Goal: Task Accomplishment & Management: Use online tool/utility

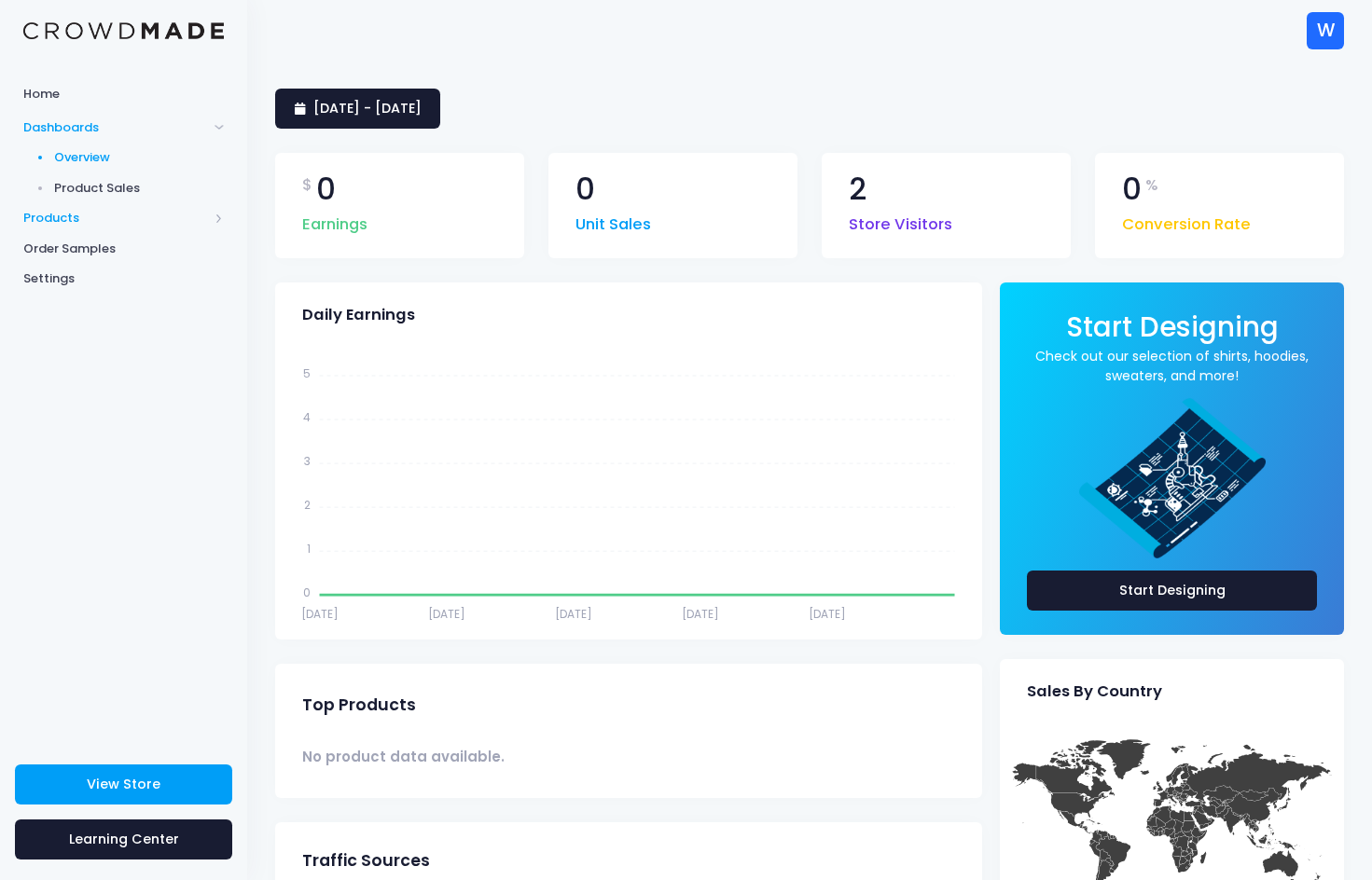
click at [73, 217] on span "Products" at bounding box center [115, 219] width 184 height 19
click at [108, 183] on span "Product Builder" at bounding box center [139, 189] width 171 height 19
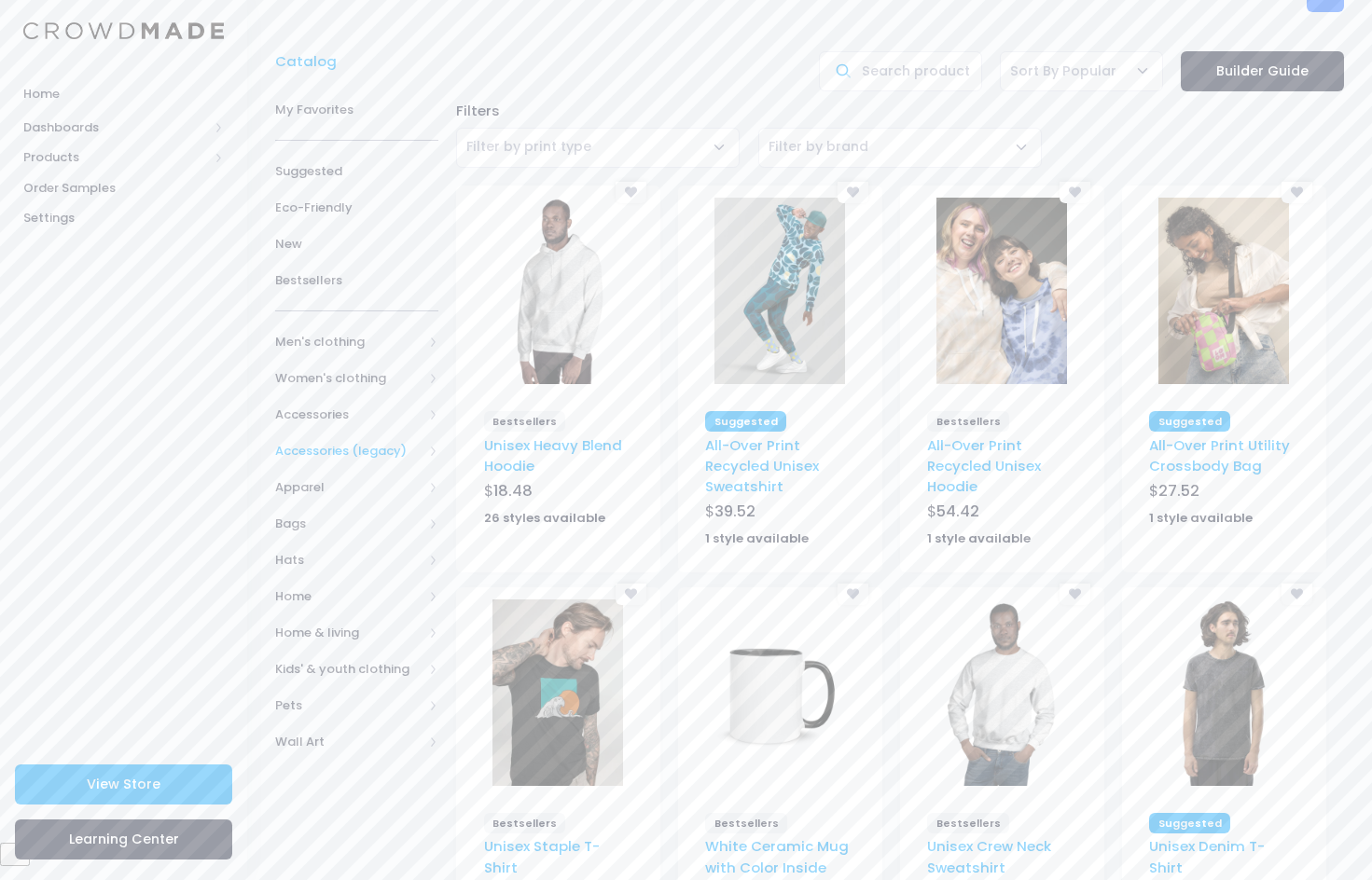
scroll to position [47, 0]
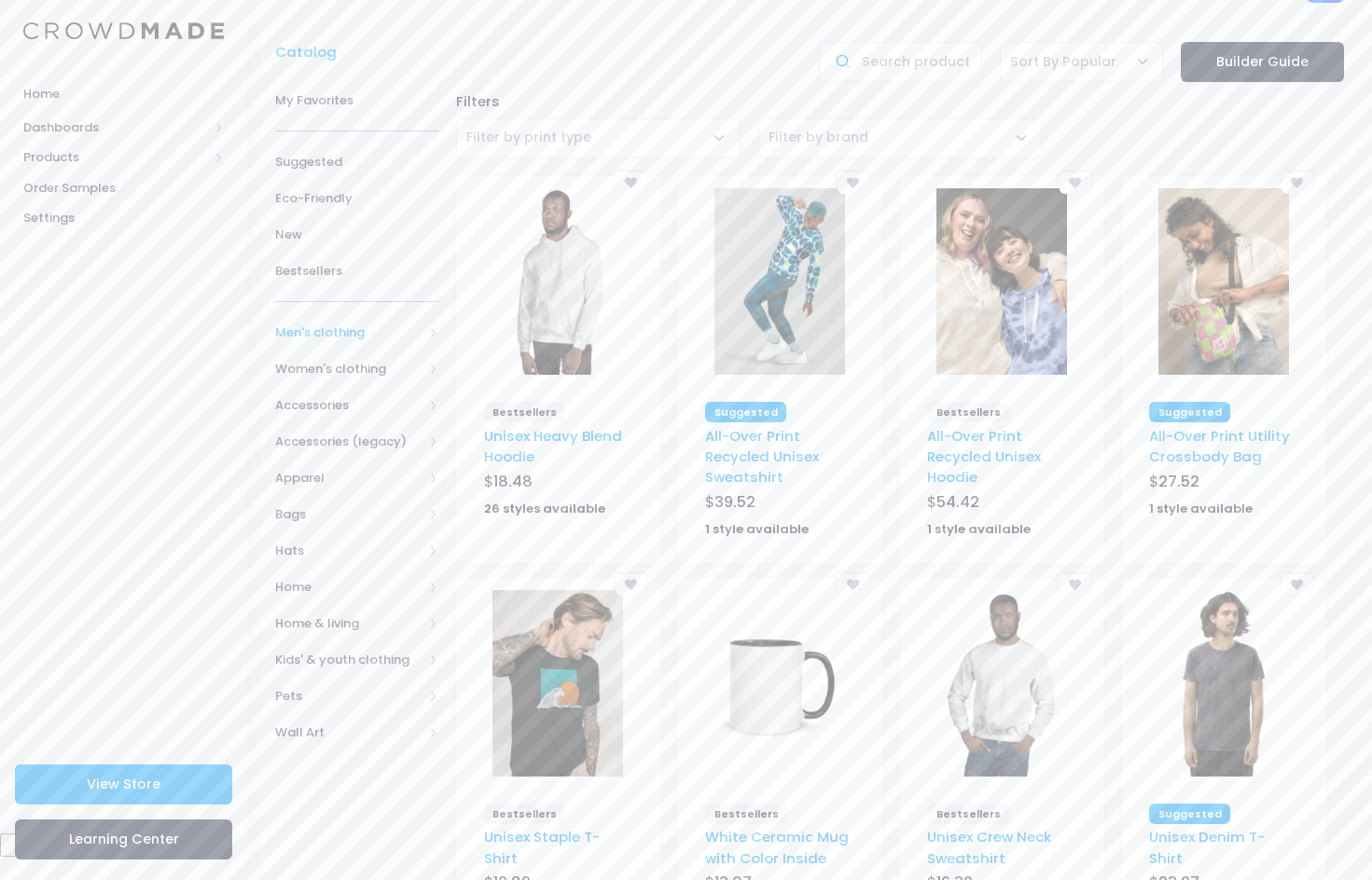
click at [380, 324] on span "Men's clothing" at bounding box center [348, 333] width 147 height 19
click at [368, 560] on span "Accessories" at bounding box center [348, 569] width 147 height 19
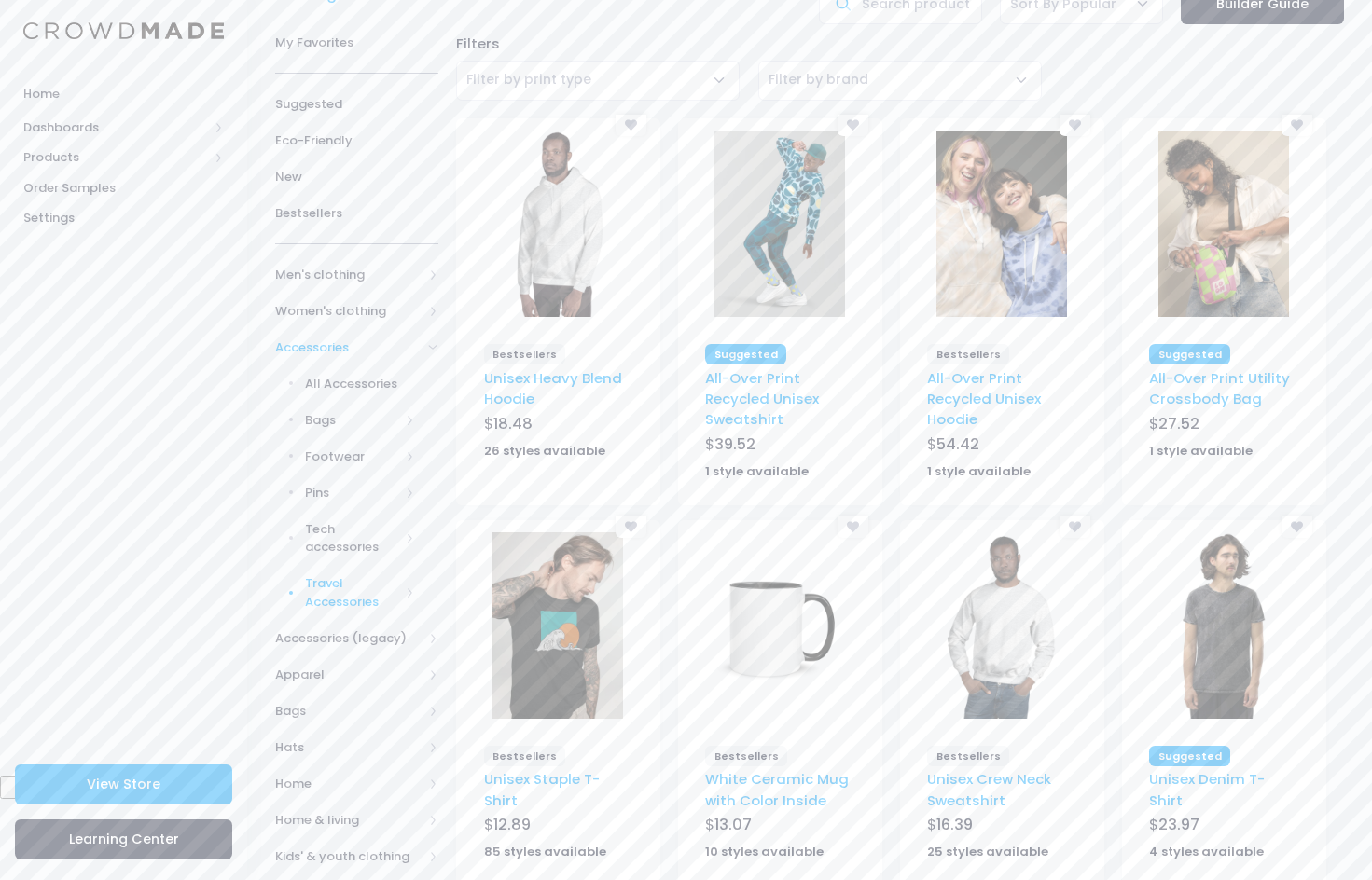
scroll to position [125, 0]
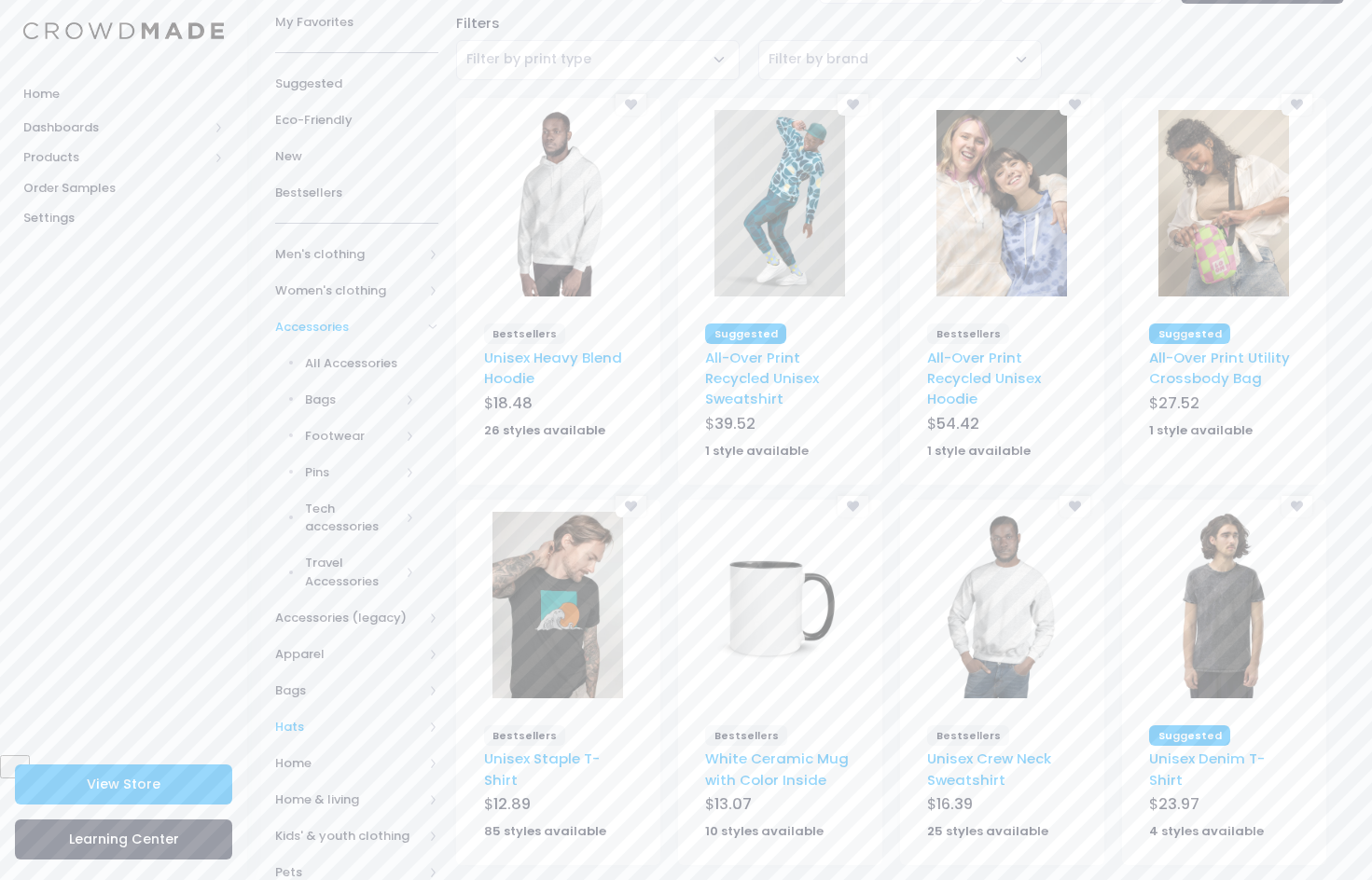
click at [355, 723] on span "Hats" at bounding box center [348, 727] width 147 height 19
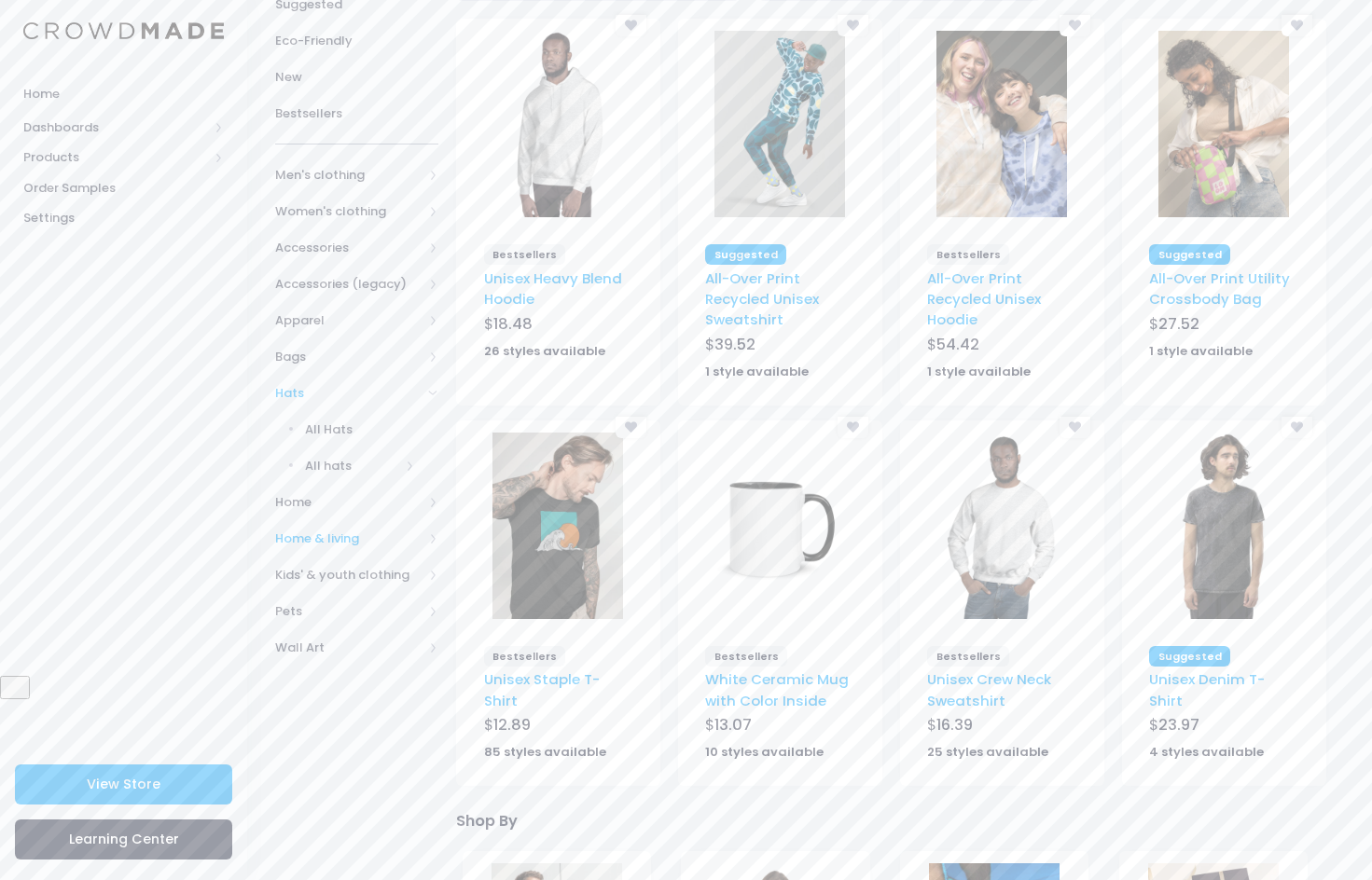
scroll to position [217, 0]
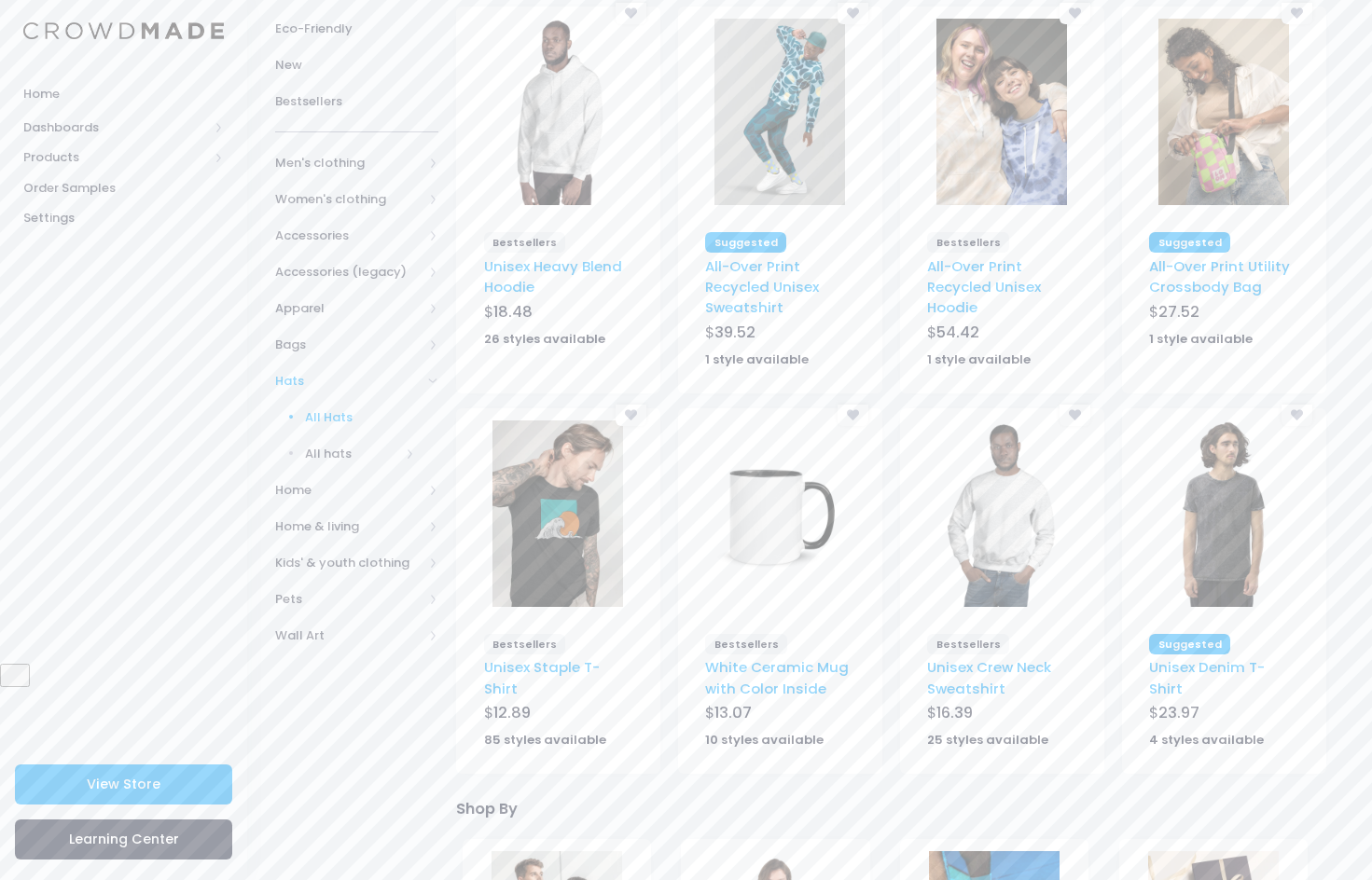
click at [328, 409] on span "All Hats" at bounding box center [359, 418] width 110 height 19
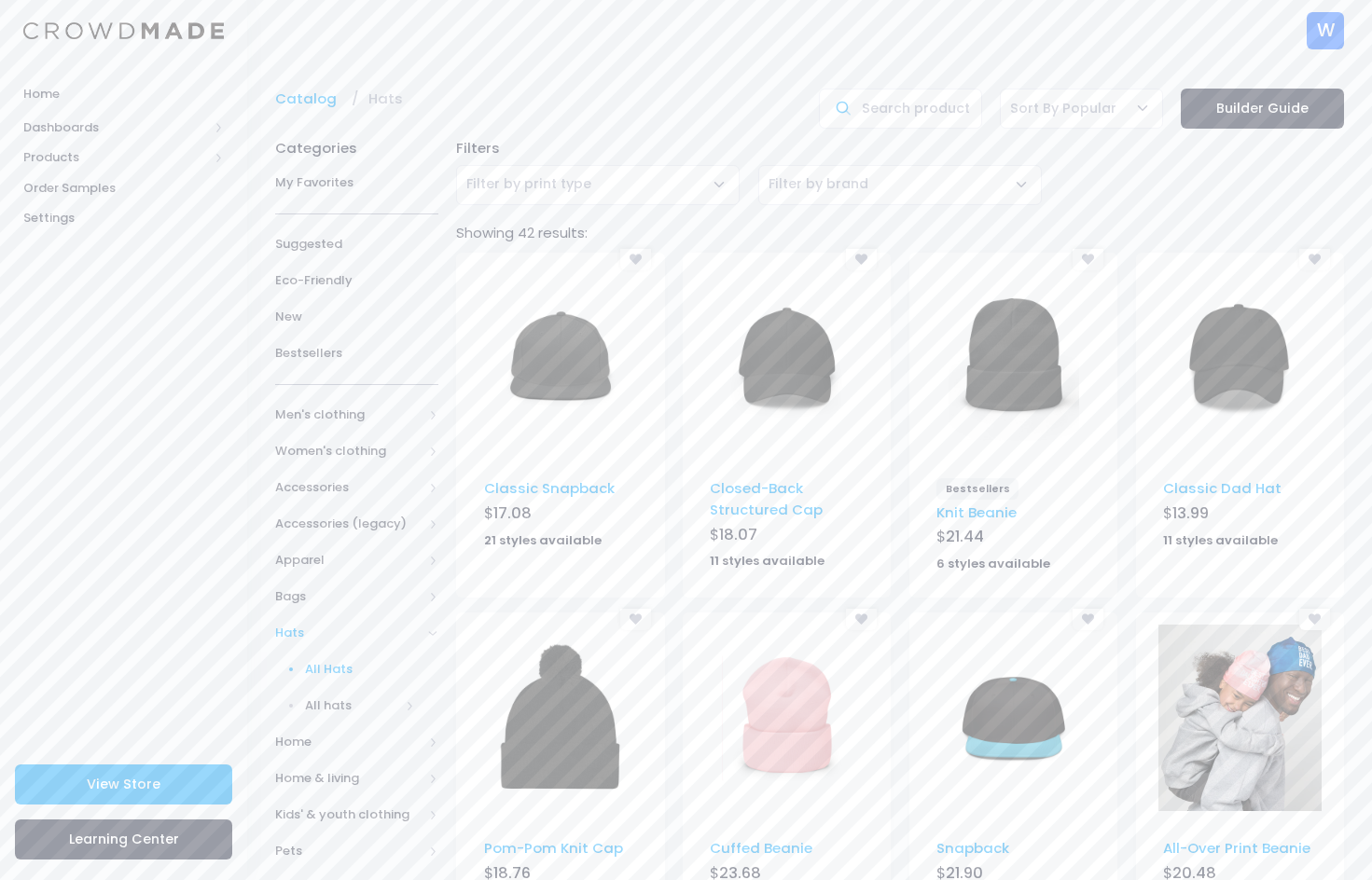
click at [1226, 351] on img at bounding box center [1239, 357] width 131 height 186
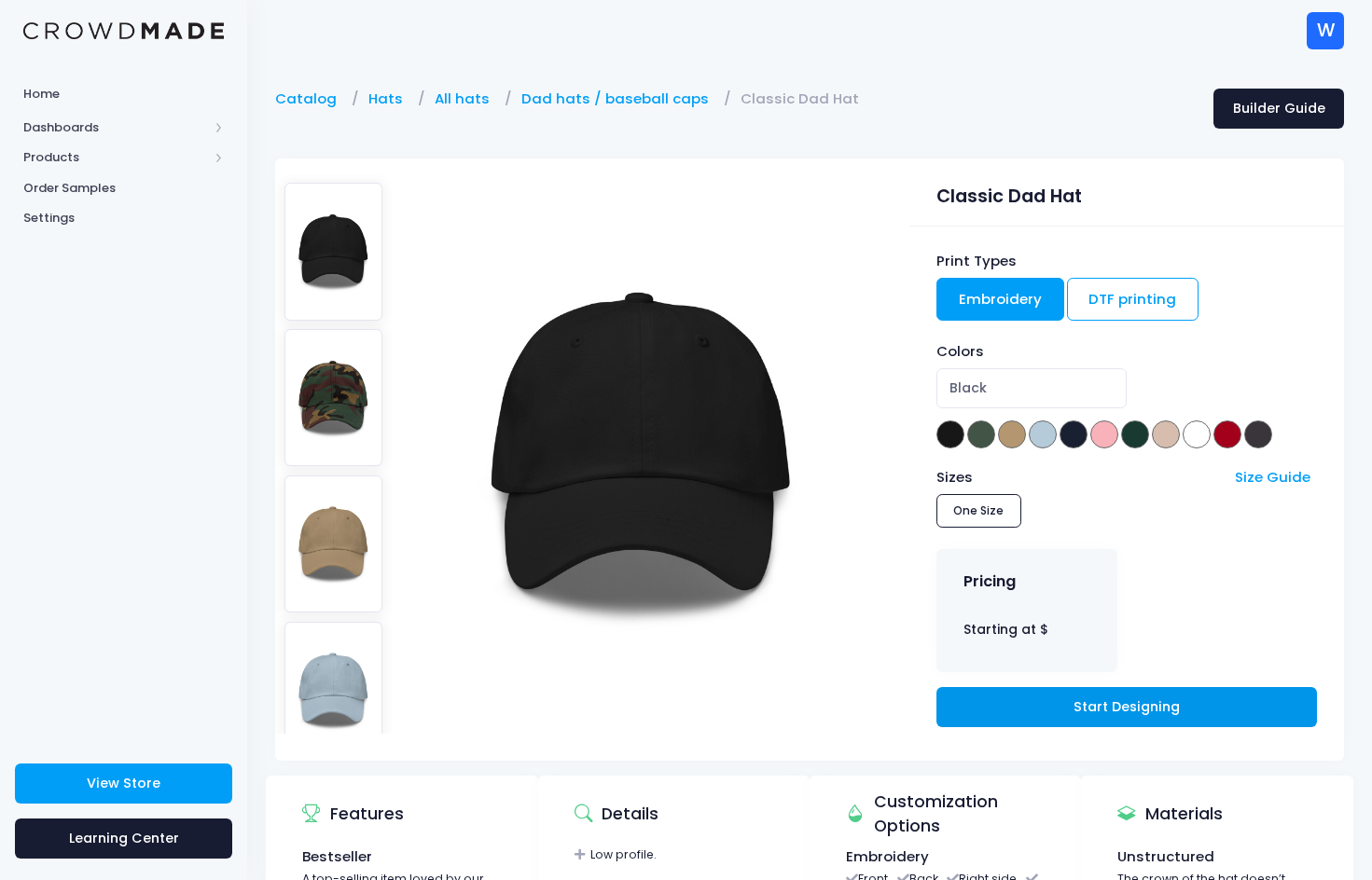
click at [1066, 705] on link "Start Designing" at bounding box center [1127, 707] width 381 height 40
click at [640, 436] on img at bounding box center [642, 454] width 391 height 559
click at [1095, 707] on link "Start Designing" at bounding box center [1127, 707] width 381 height 40
click at [1099, 701] on link "Start Designing" at bounding box center [1127, 707] width 381 height 40
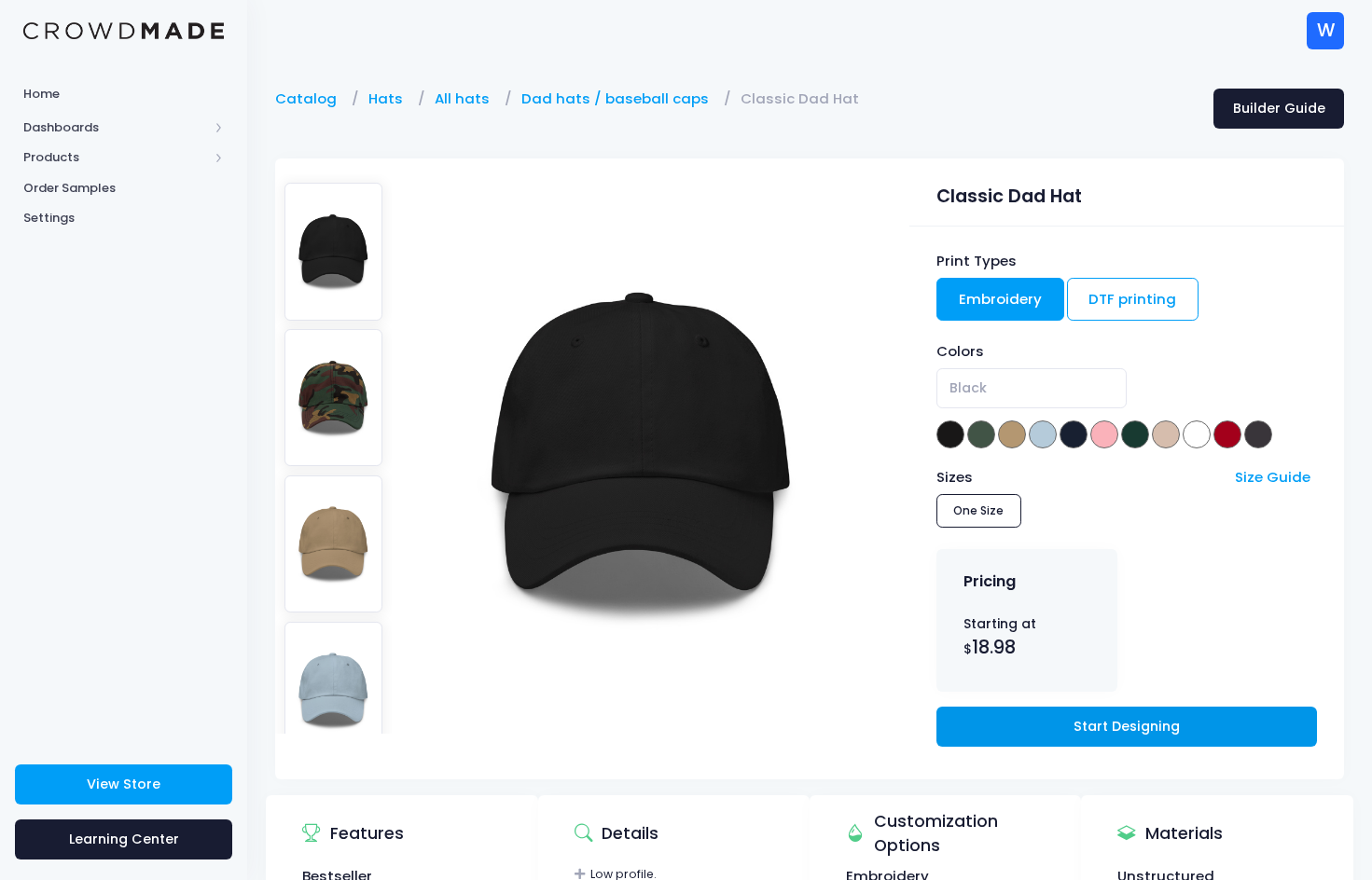
click at [1088, 721] on link "Start Designing" at bounding box center [1127, 726] width 381 height 40
click at [1000, 303] on link "Embroidery" at bounding box center [1001, 299] width 128 height 43
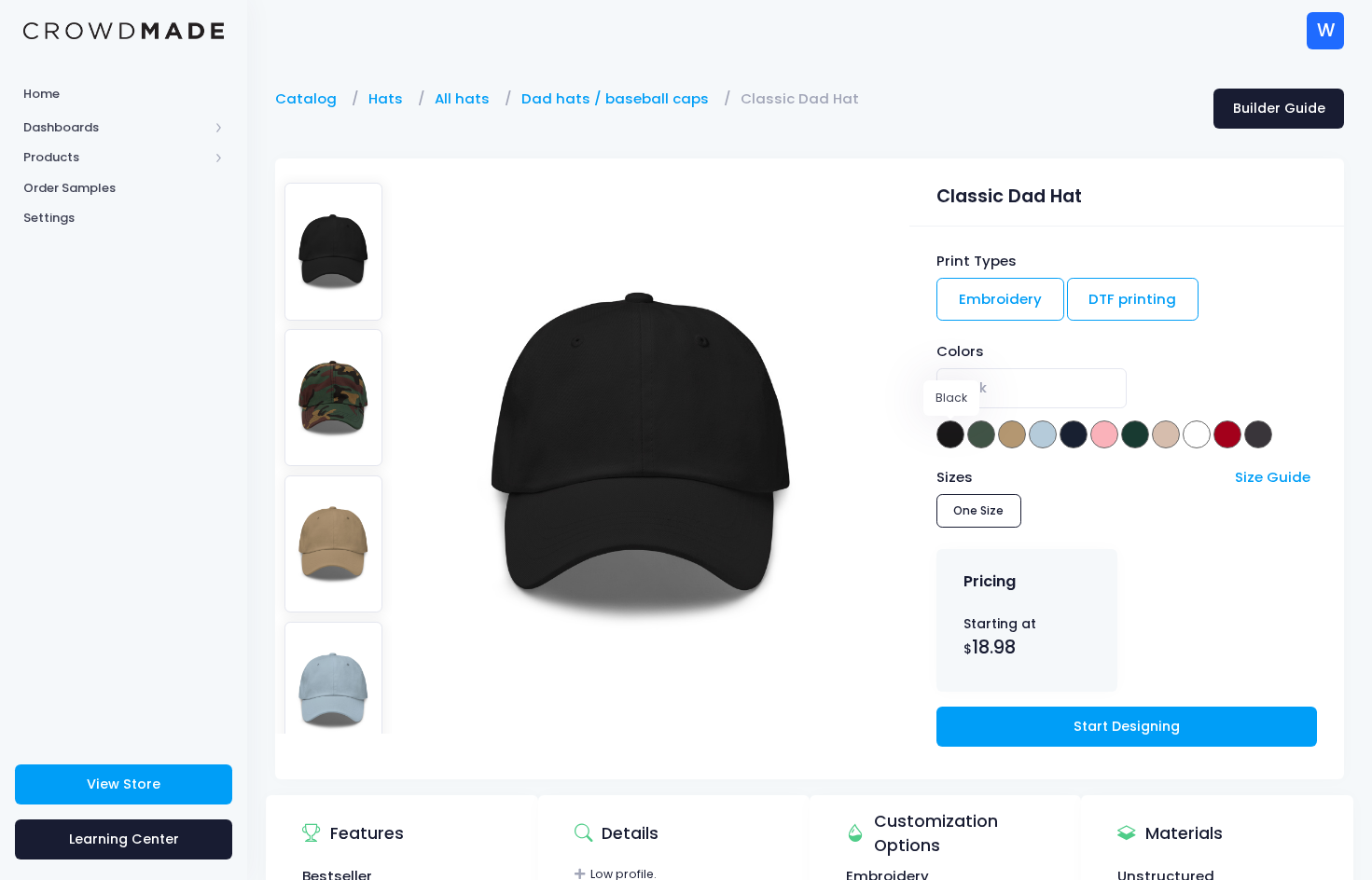
click at [946, 435] on span at bounding box center [950, 434] width 28 height 28
click at [1054, 734] on link "Start Designing" at bounding box center [1127, 726] width 381 height 40
click at [538, 101] on link "Dad hats / baseball caps" at bounding box center [620, 98] width 197 height 20
click at [448, 104] on link "All hats" at bounding box center [466, 98] width 64 height 20
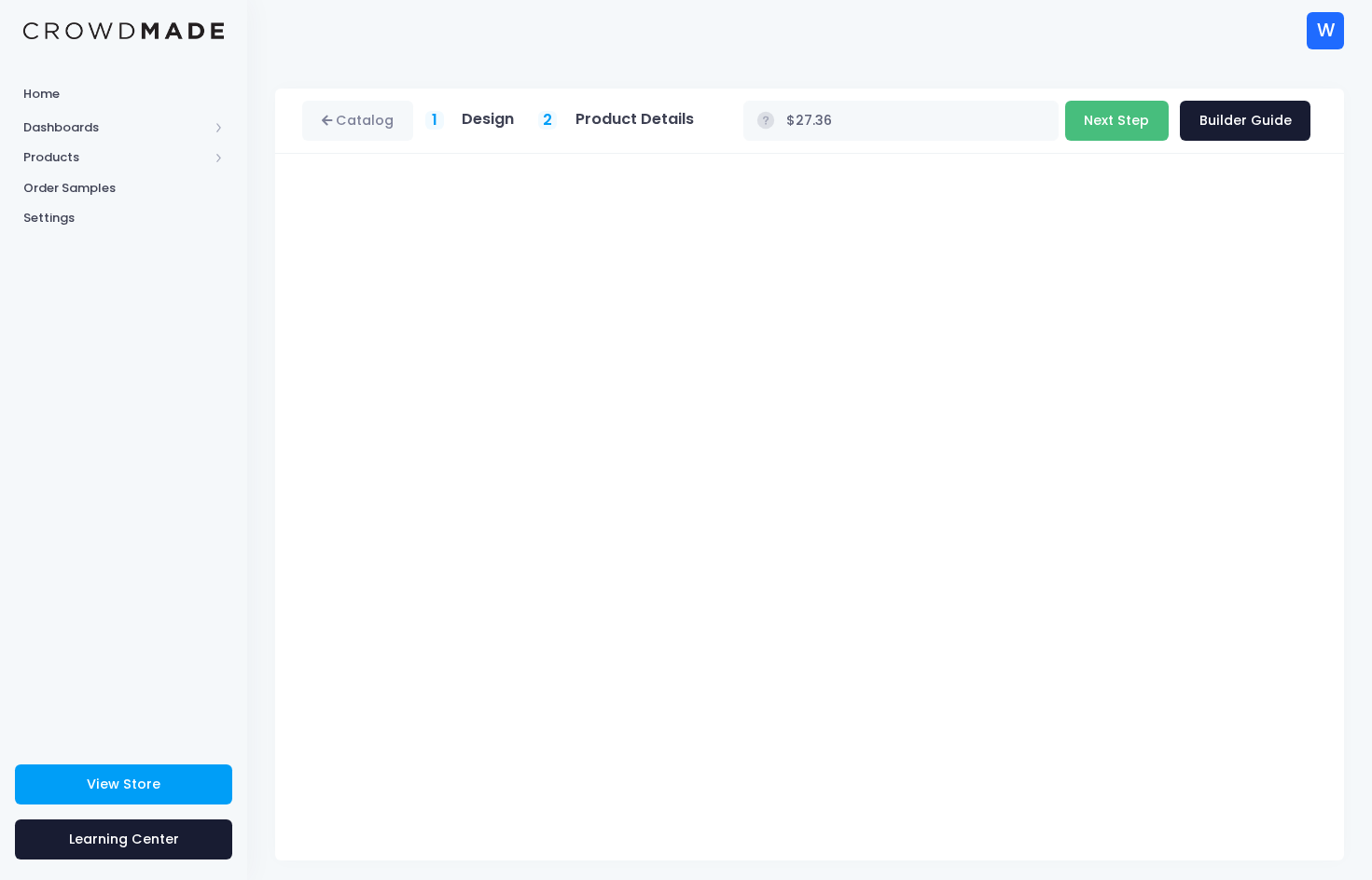
click at [1125, 128] on button "Next Step" at bounding box center [1117, 121] width 103 height 40
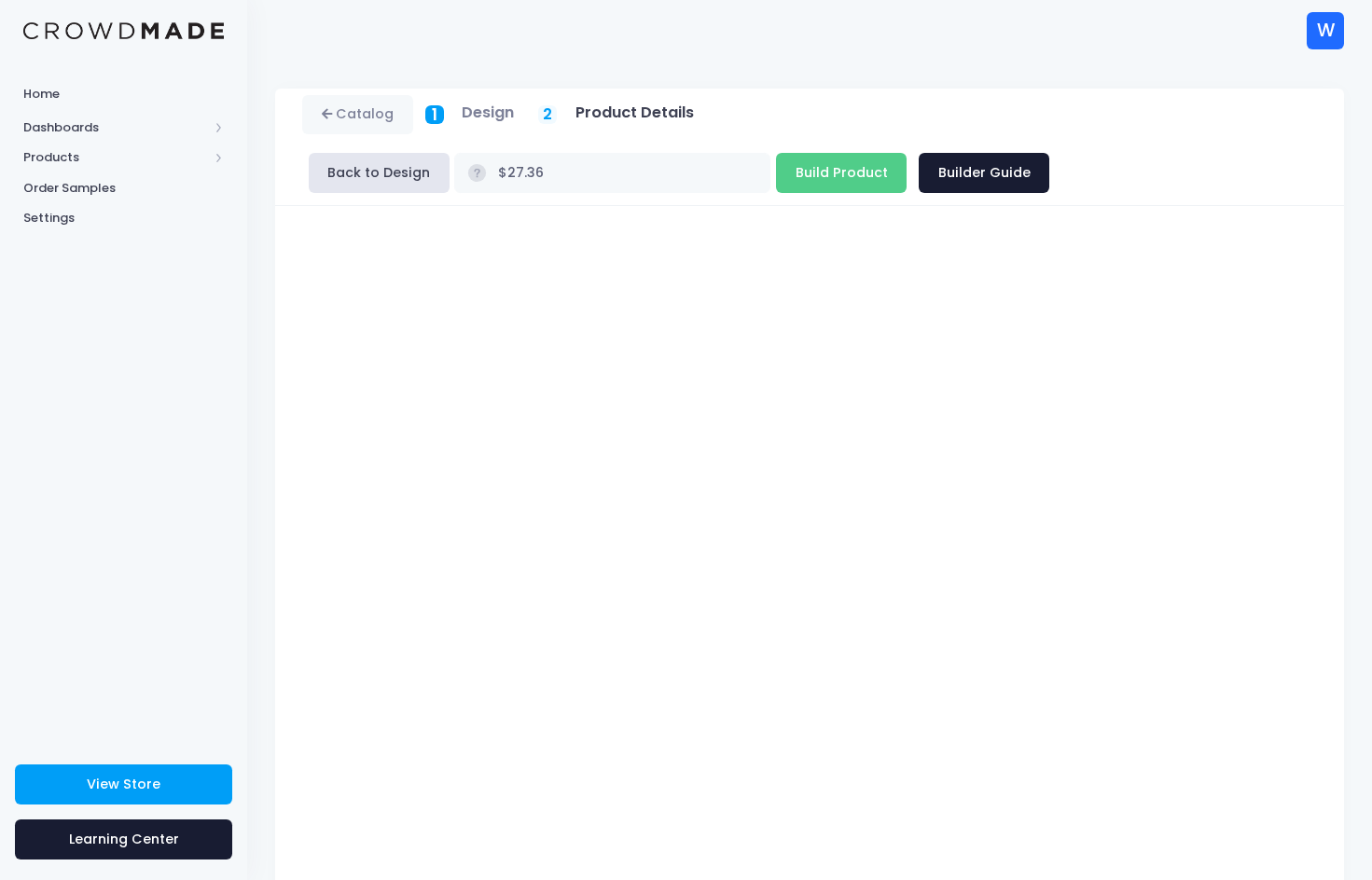
type input "$24.87"
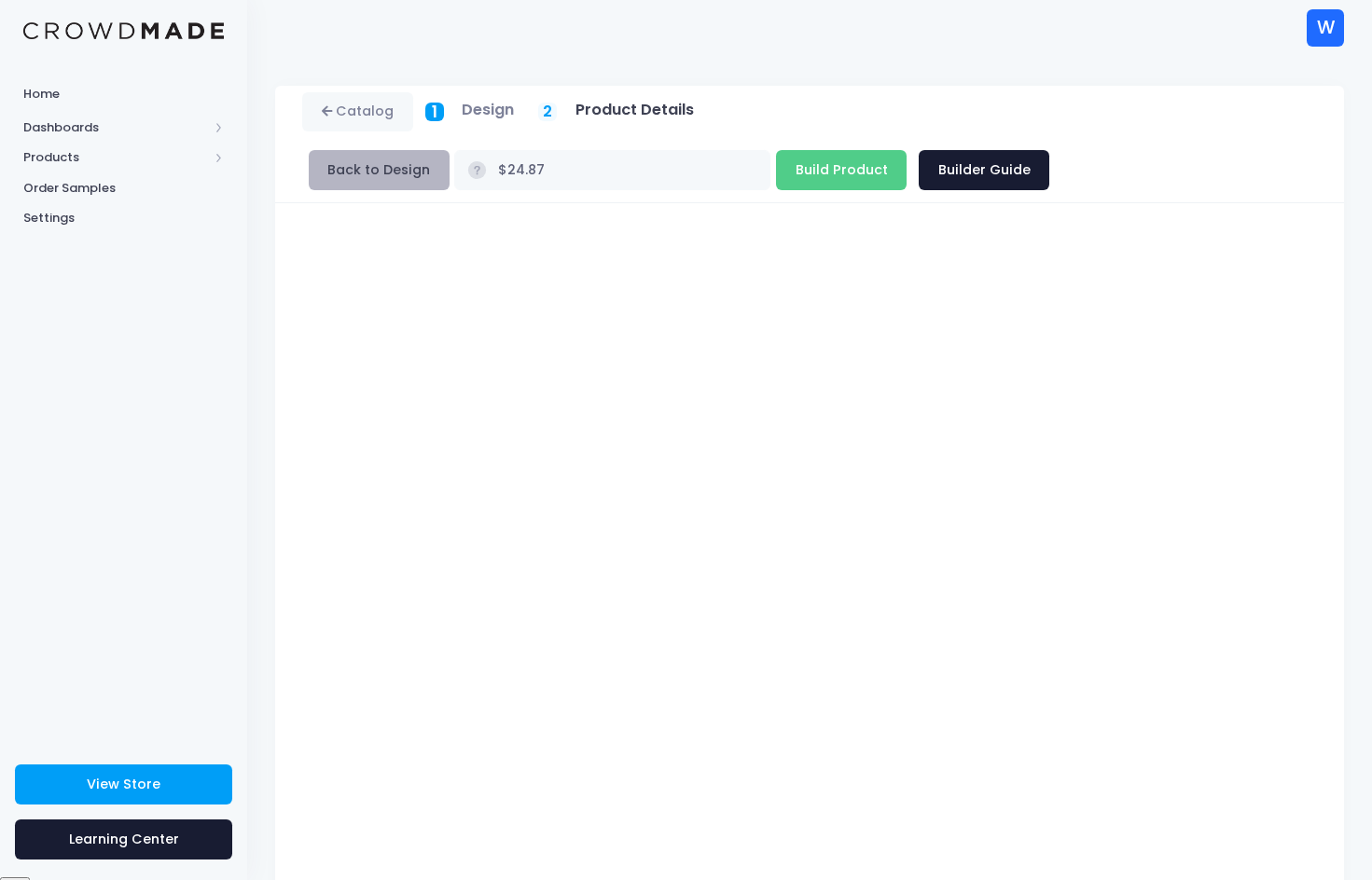
click at [354, 170] on button "Back to Design" at bounding box center [379, 170] width 141 height 40
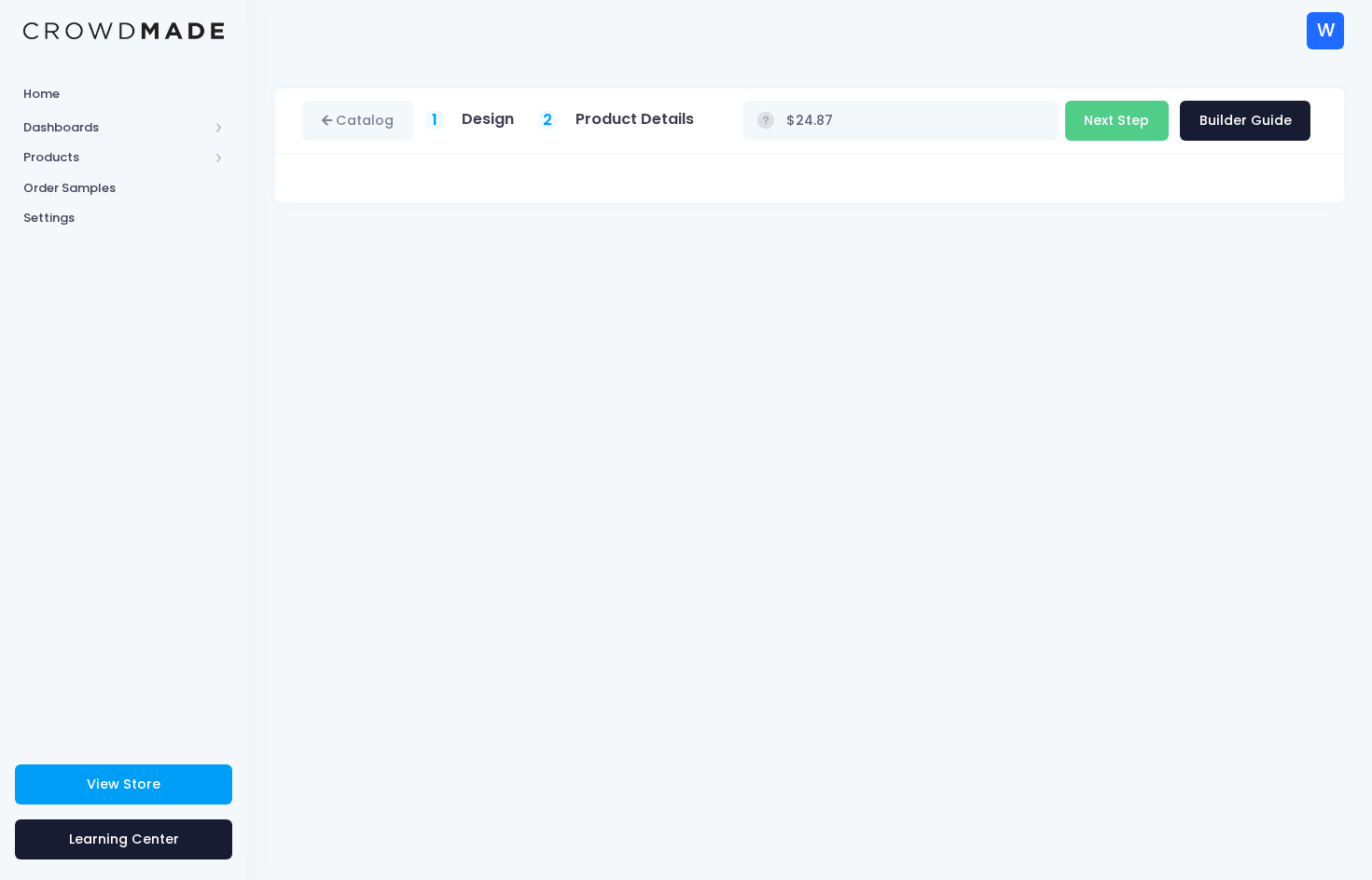
click at [490, 120] on h5 "Design" at bounding box center [488, 119] width 53 height 19
click at [1227, 113] on link "Builder Guide" at bounding box center [1245, 121] width 131 height 40
click at [1129, 125] on button "Next Step" at bounding box center [1117, 121] width 103 height 40
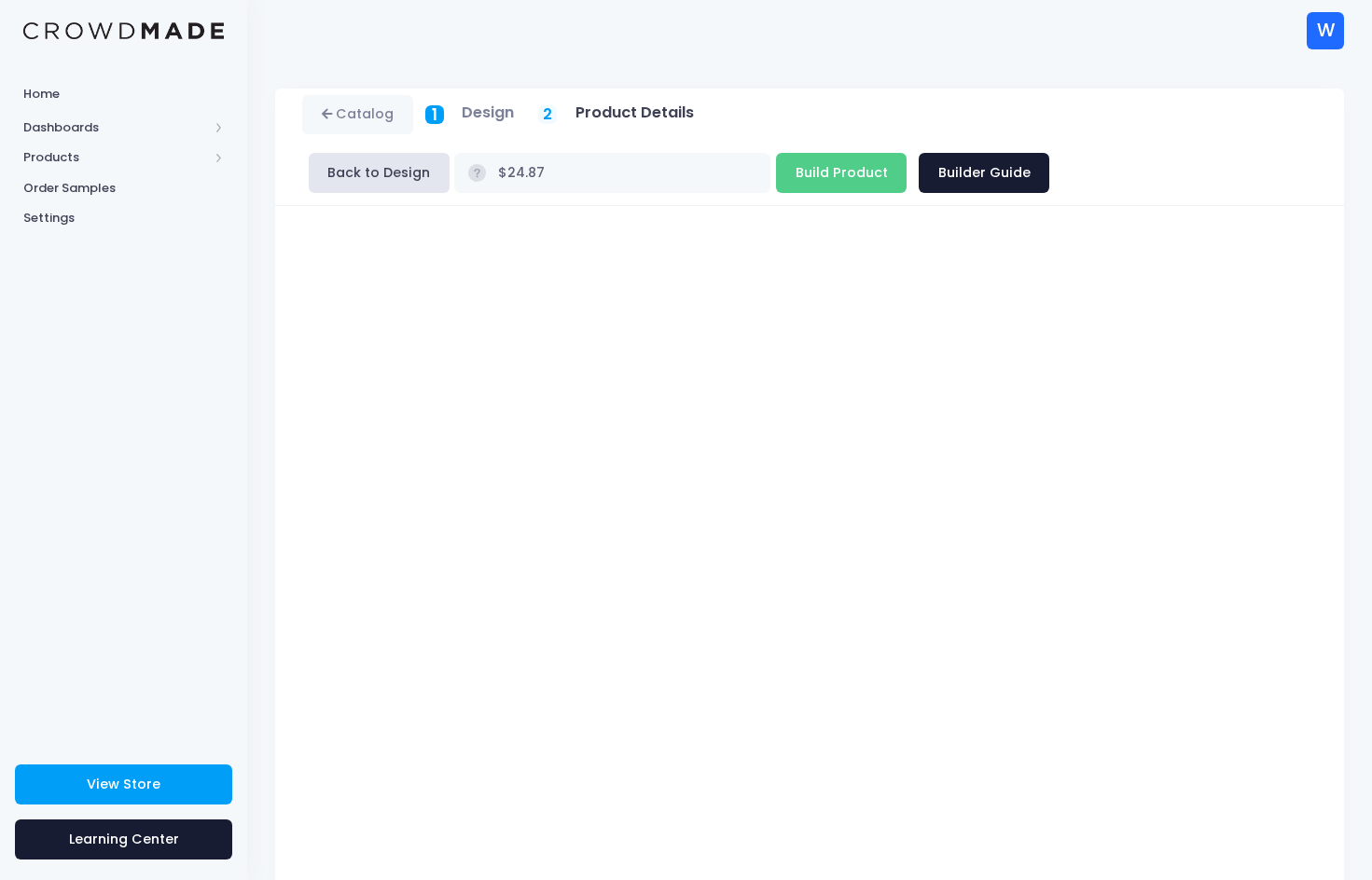
click at [630, 113] on h5 "Product Details" at bounding box center [635, 113] width 118 height 19
click at [330, 115] on icon at bounding box center [329, 115] width 15 height 0
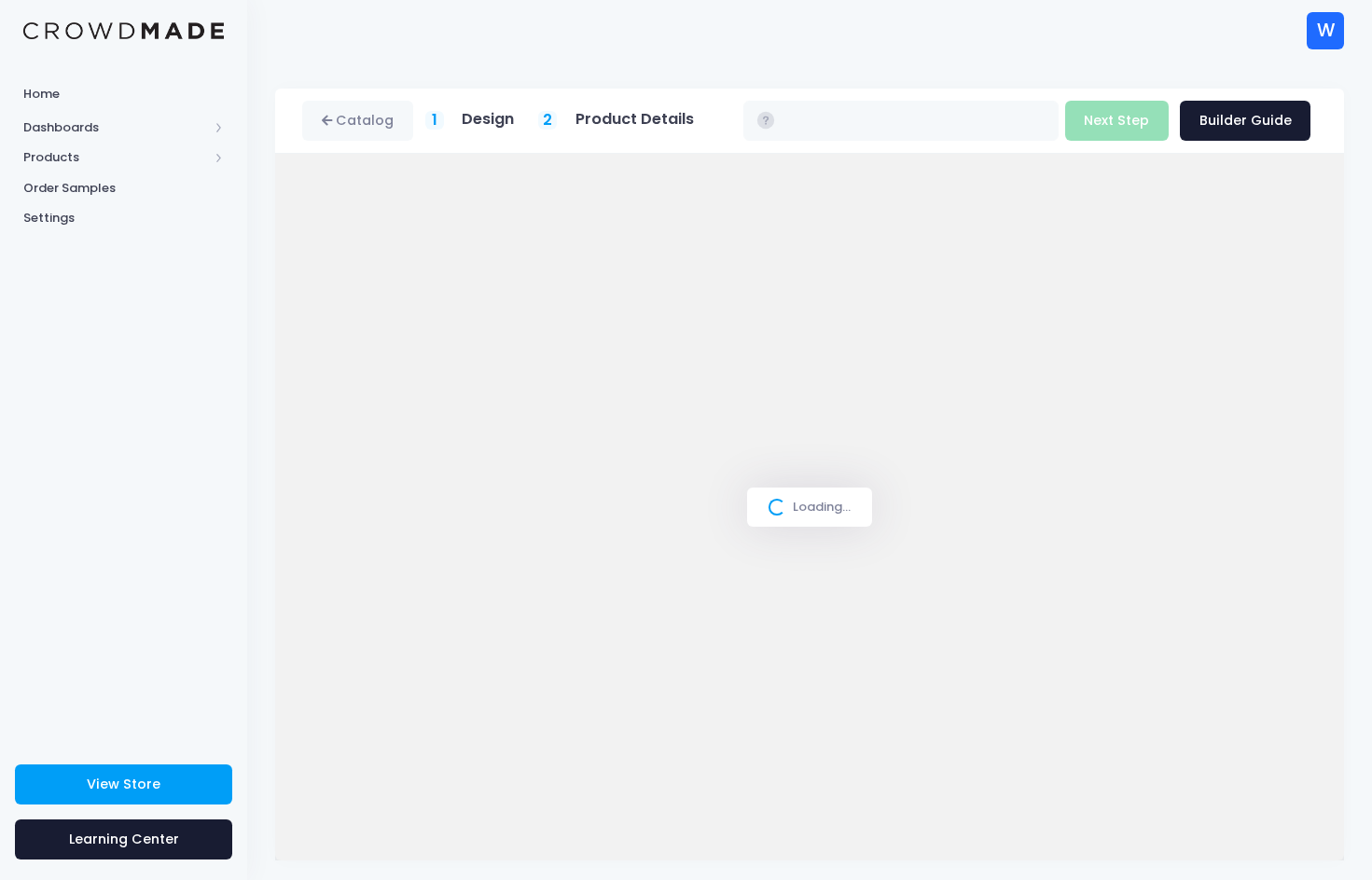
type input "$24.87"
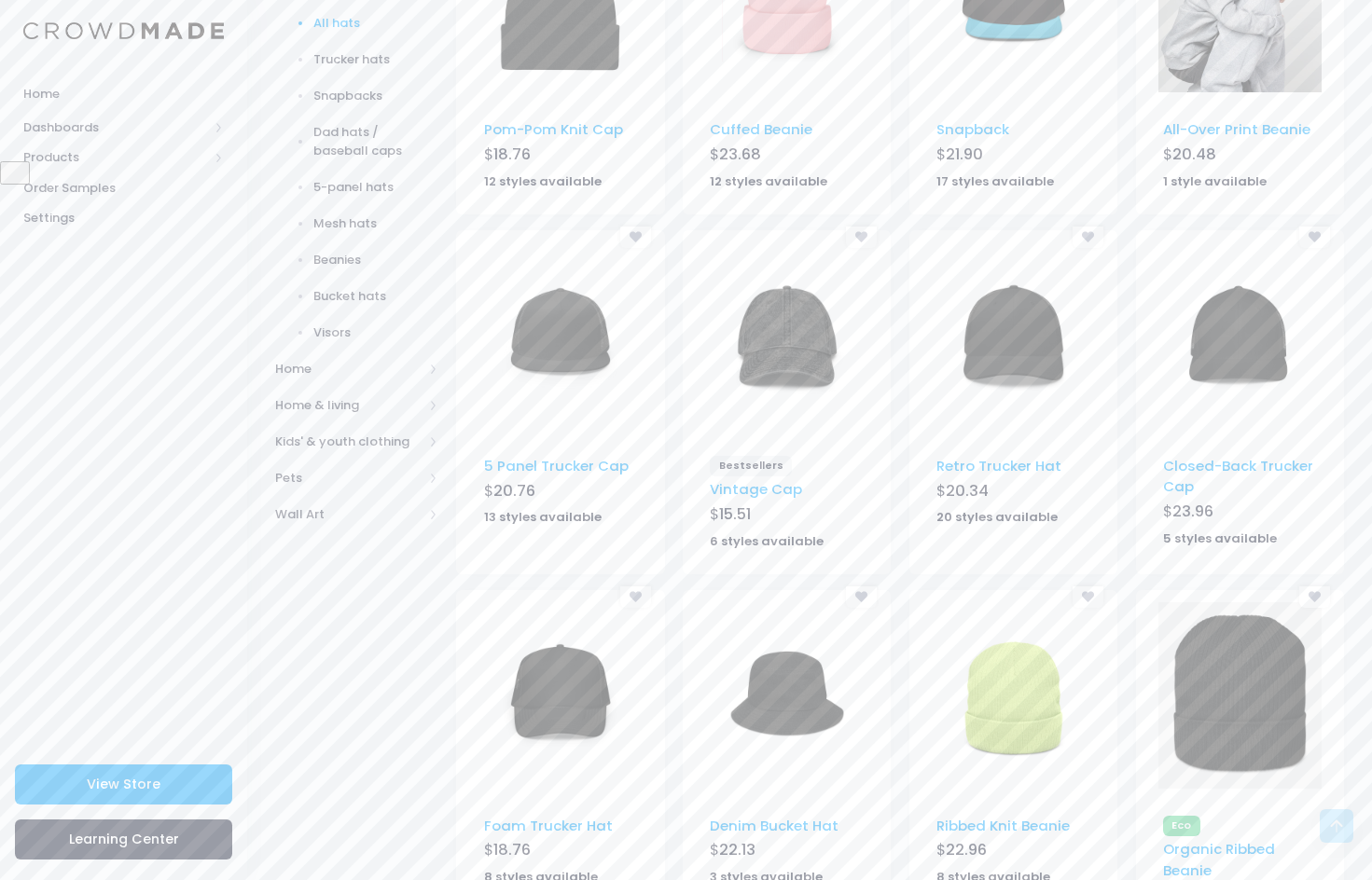
scroll to position [873, 0]
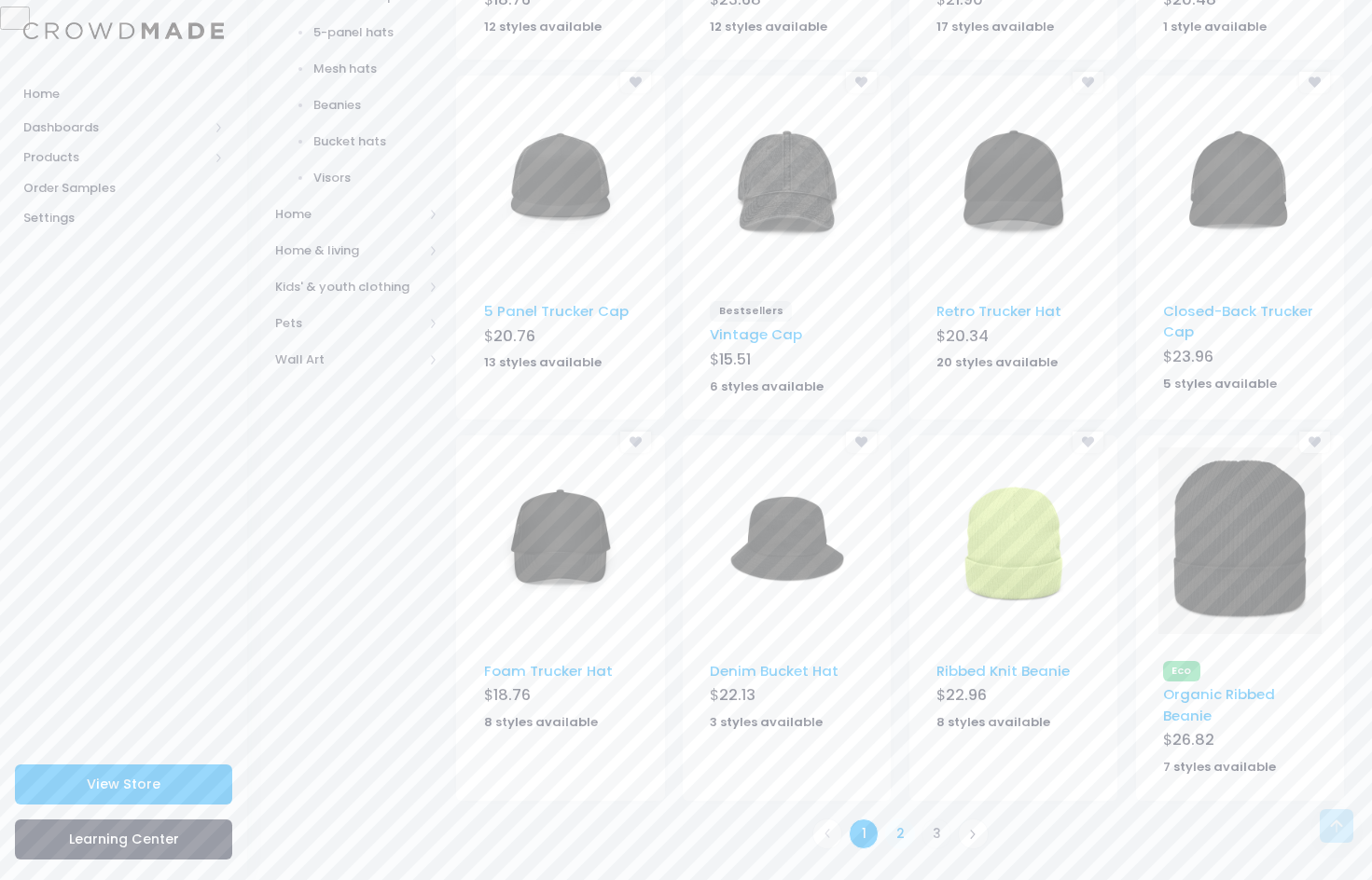
click at [894, 839] on link "2" at bounding box center [900, 834] width 31 height 31
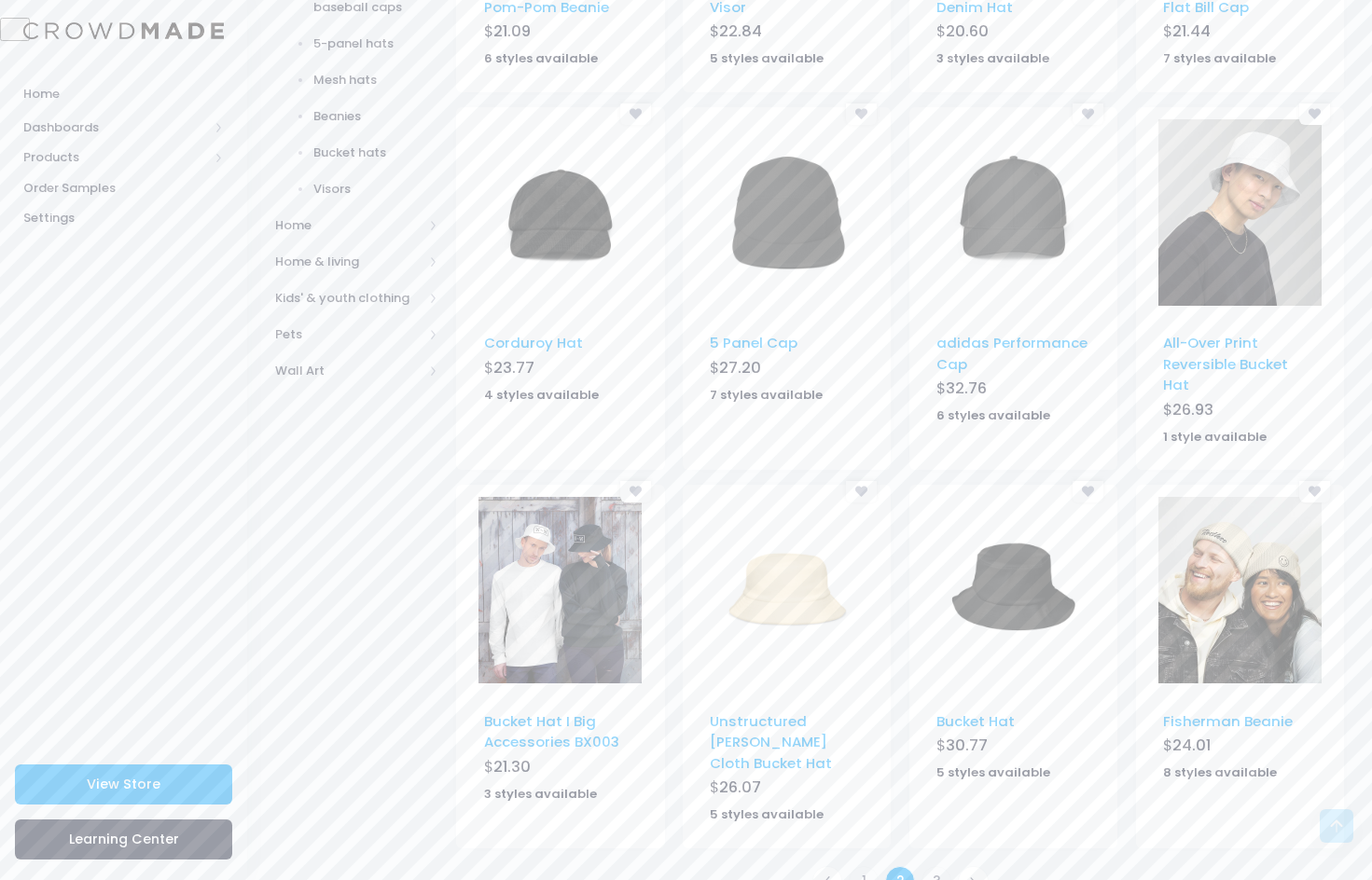
scroll to position [868, 0]
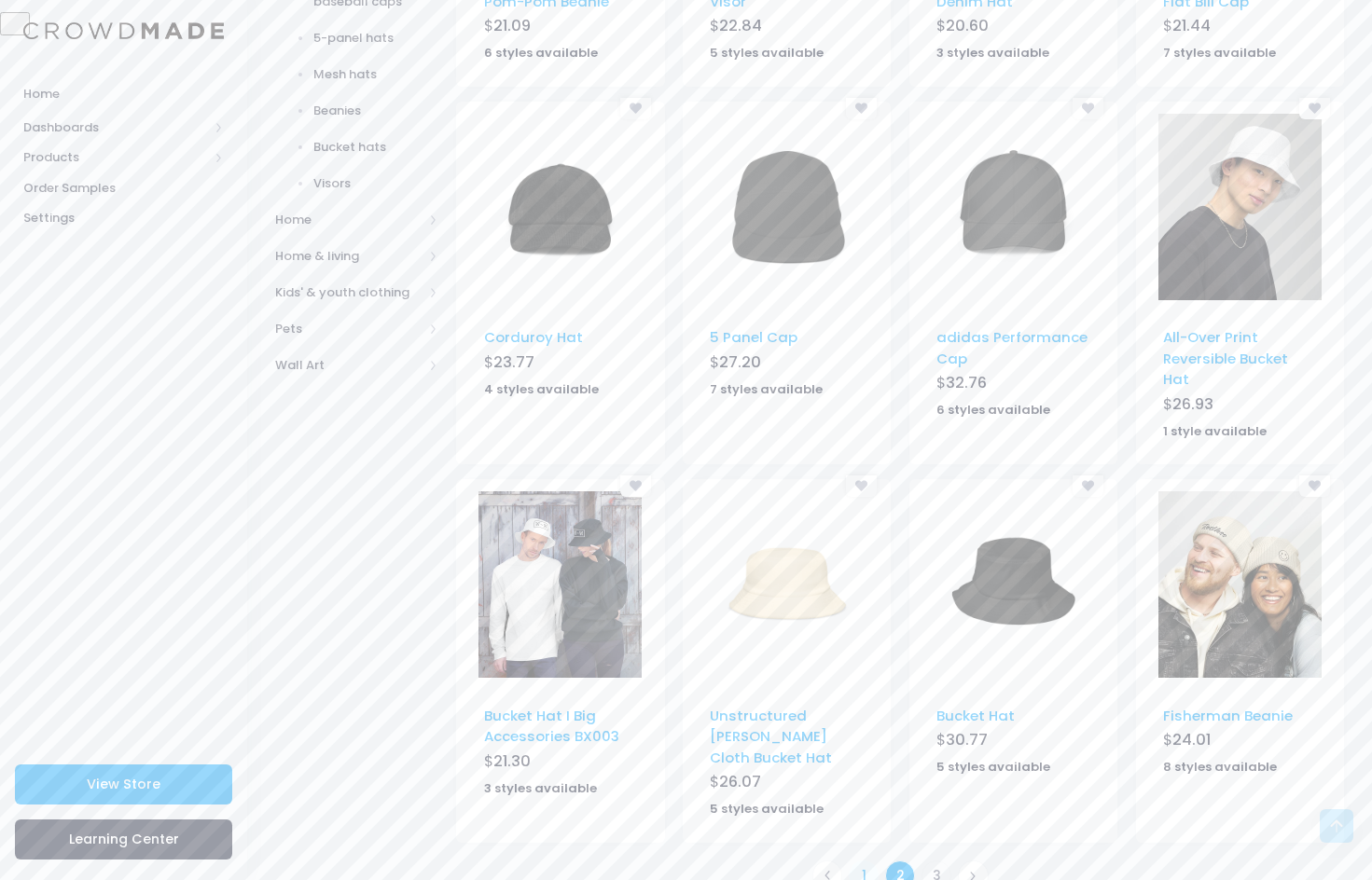
click at [863, 861] on link "1" at bounding box center [864, 876] width 31 height 31
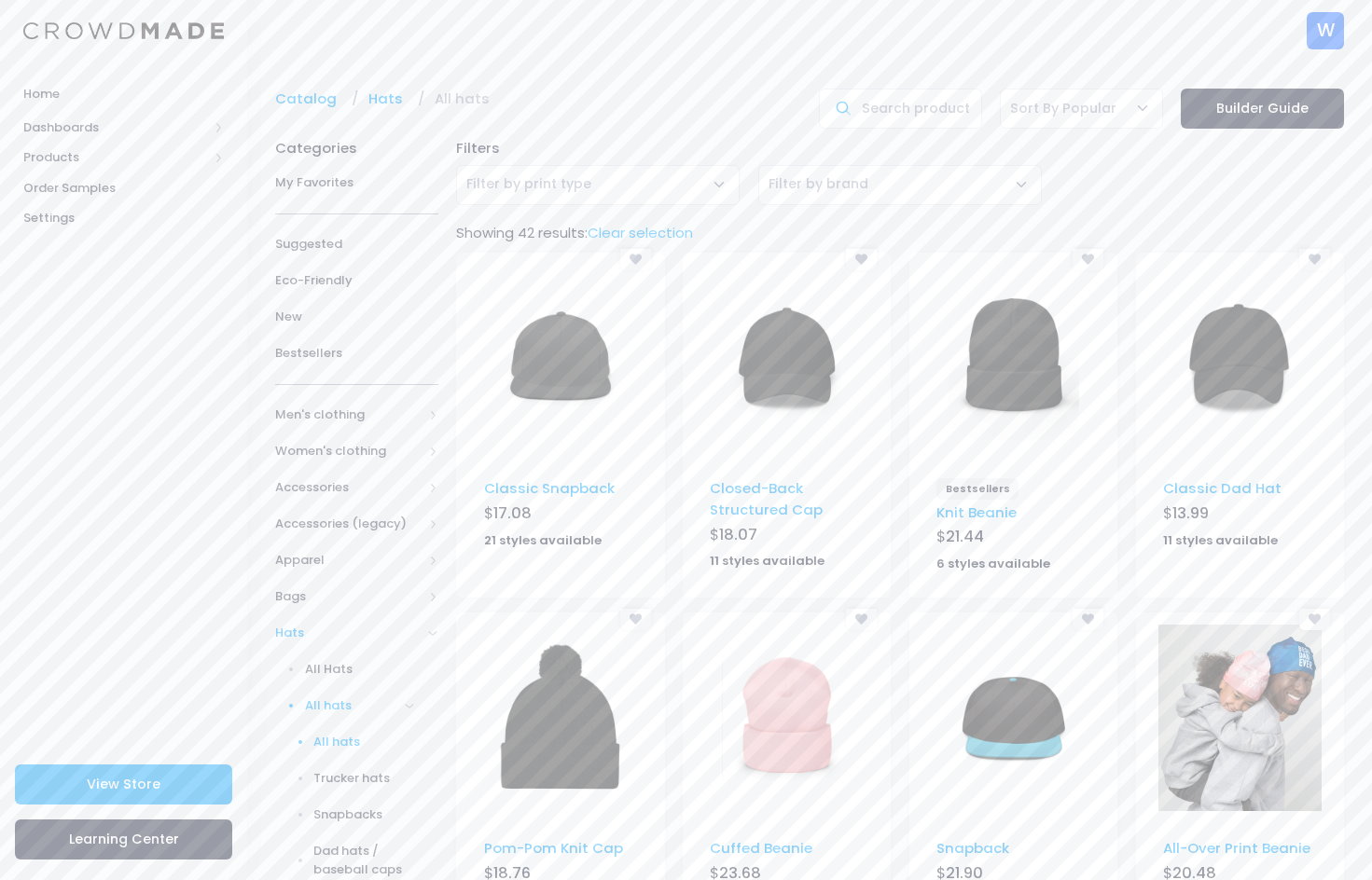
click at [1244, 362] on img at bounding box center [1239, 357] width 131 height 186
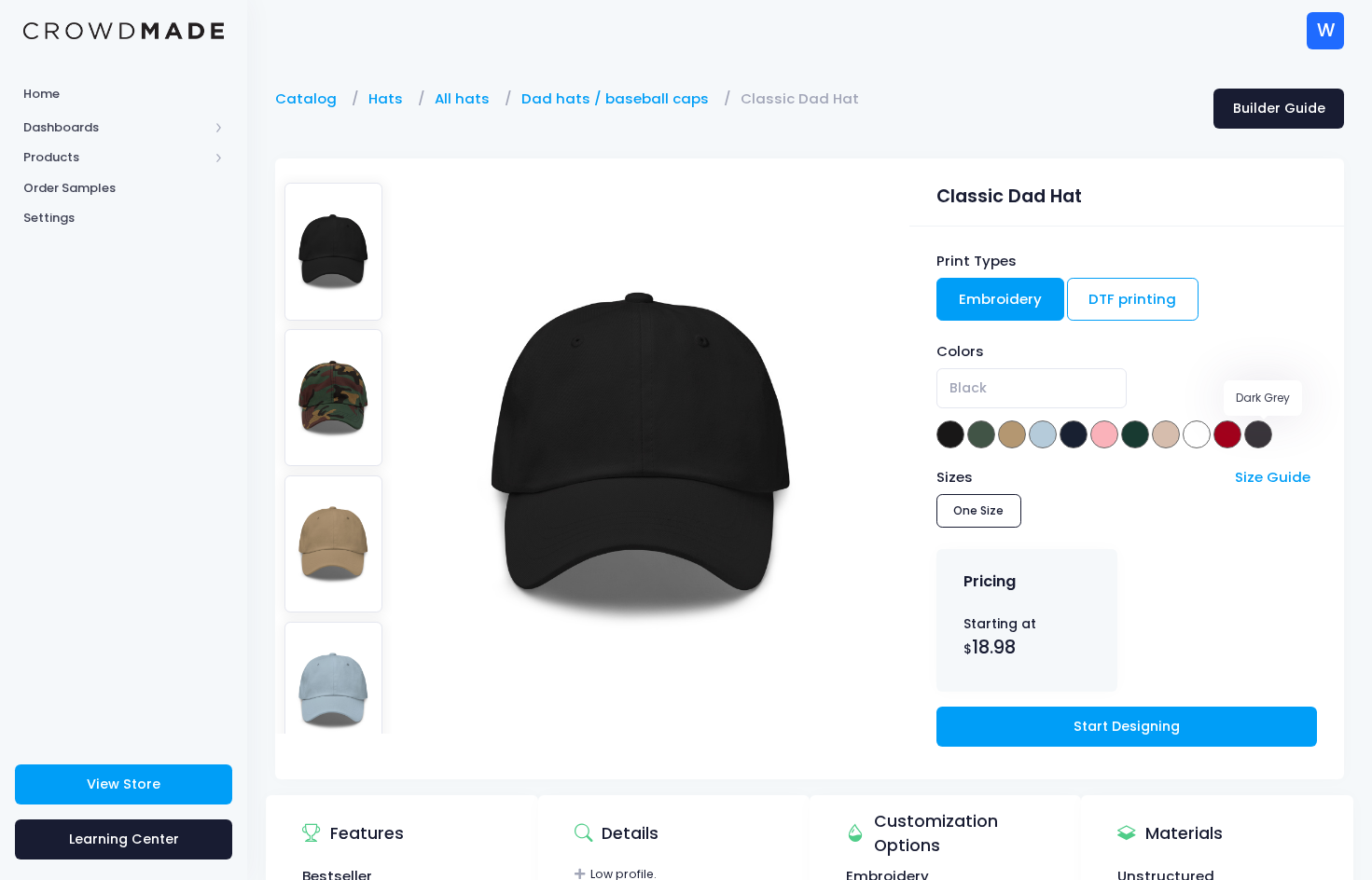
click at [1259, 433] on span at bounding box center [1257, 434] width 28 height 28
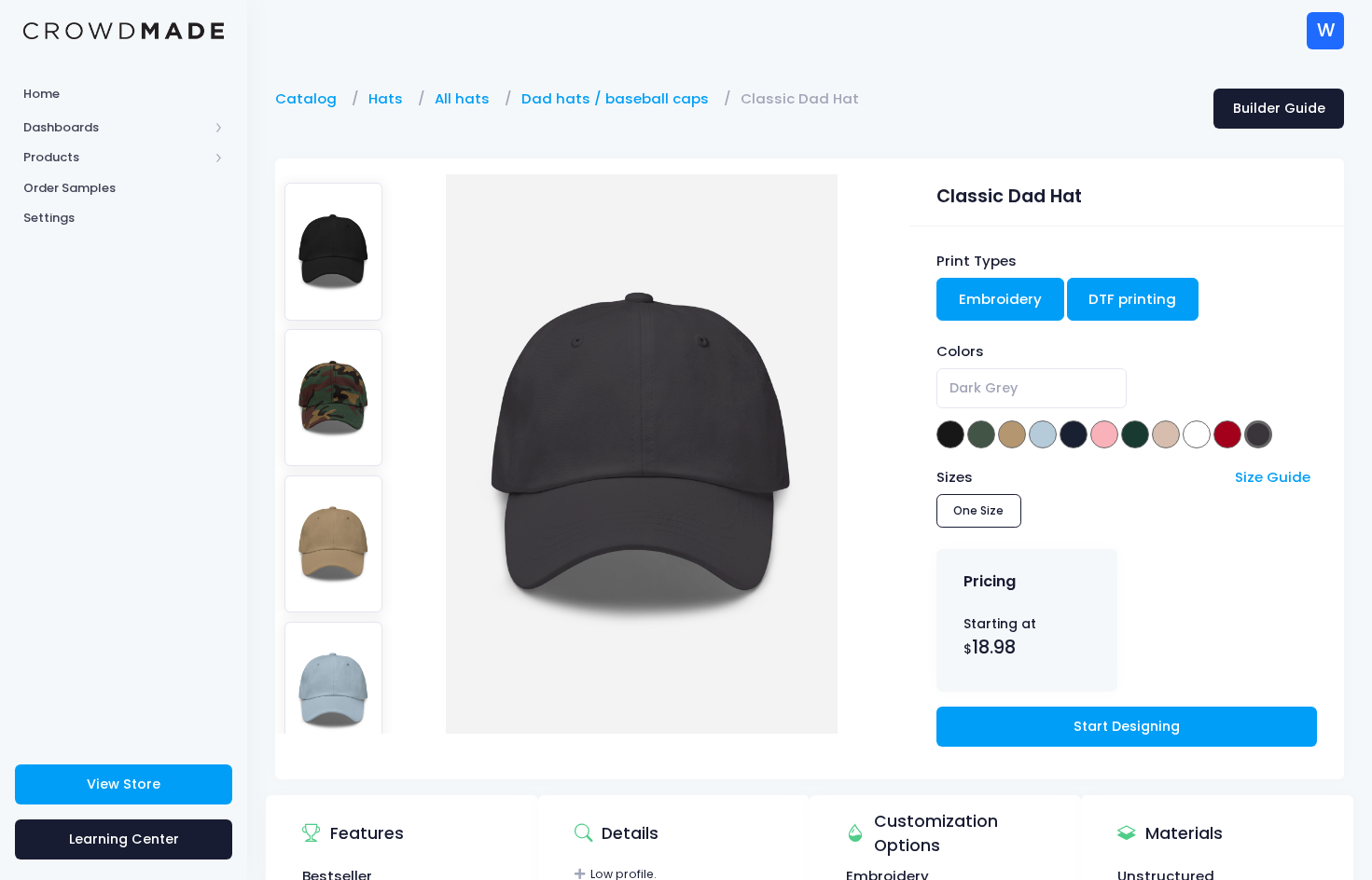
click at [1128, 292] on link "DTF printing" at bounding box center [1133, 299] width 133 height 43
click at [945, 434] on span at bounding box center [950, 434] width 28 height 28
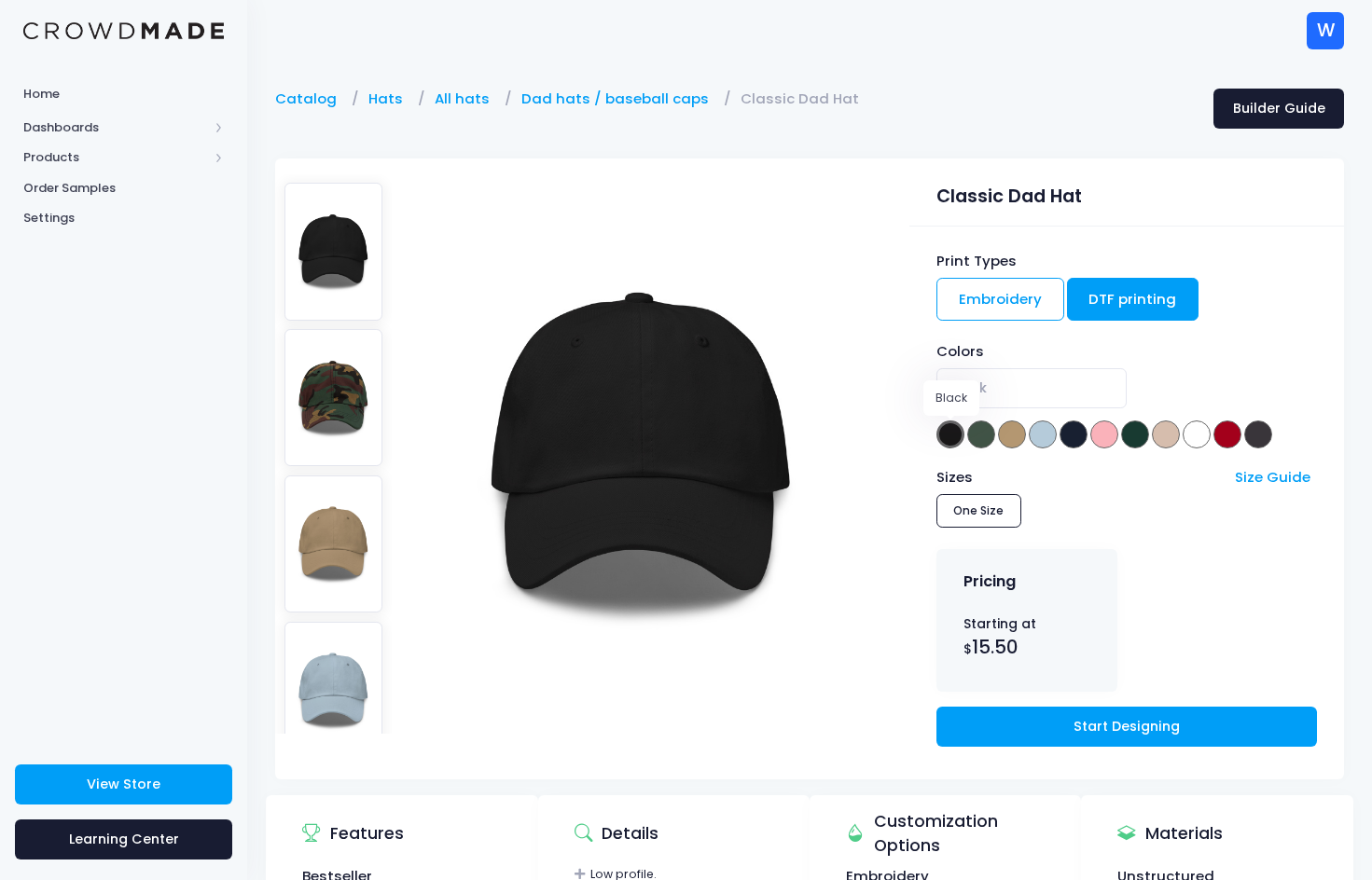
click at [943, 440] on span at bounding box center [950, 434] width 28 height 28
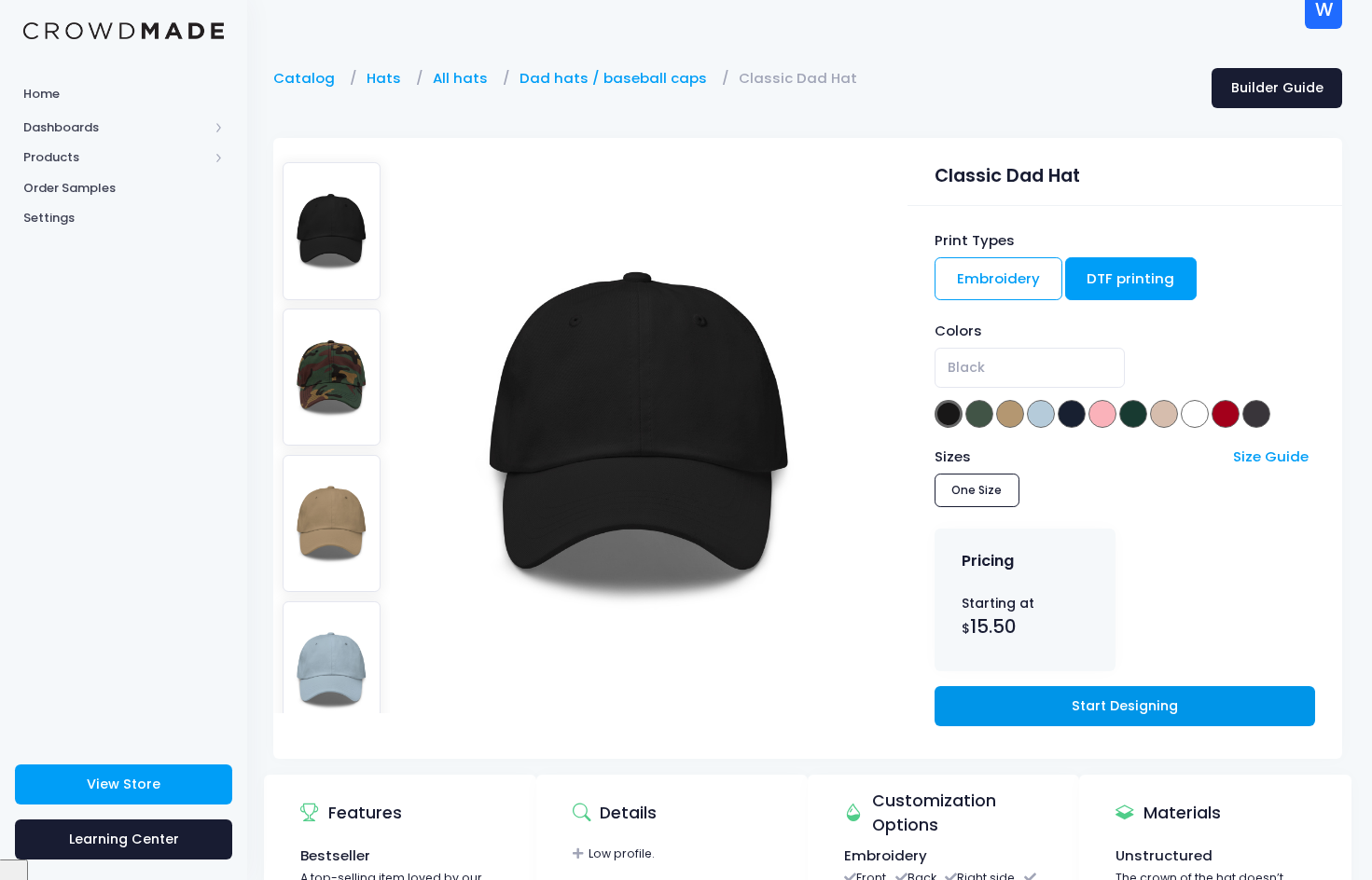
scroll to position [0, 2]
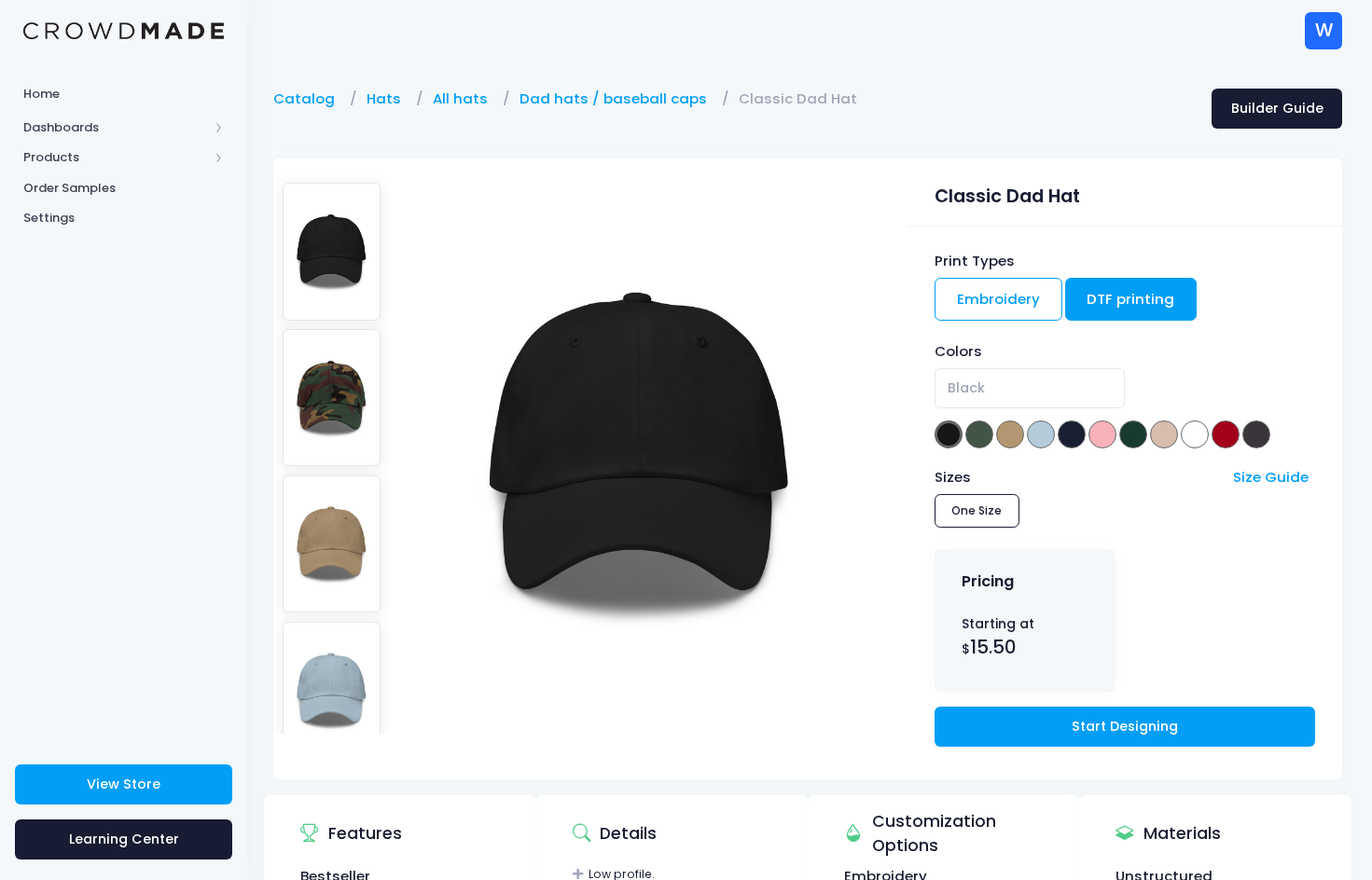
click at [313, 393] on img at bounding box center [332, 398] width 99 height 137
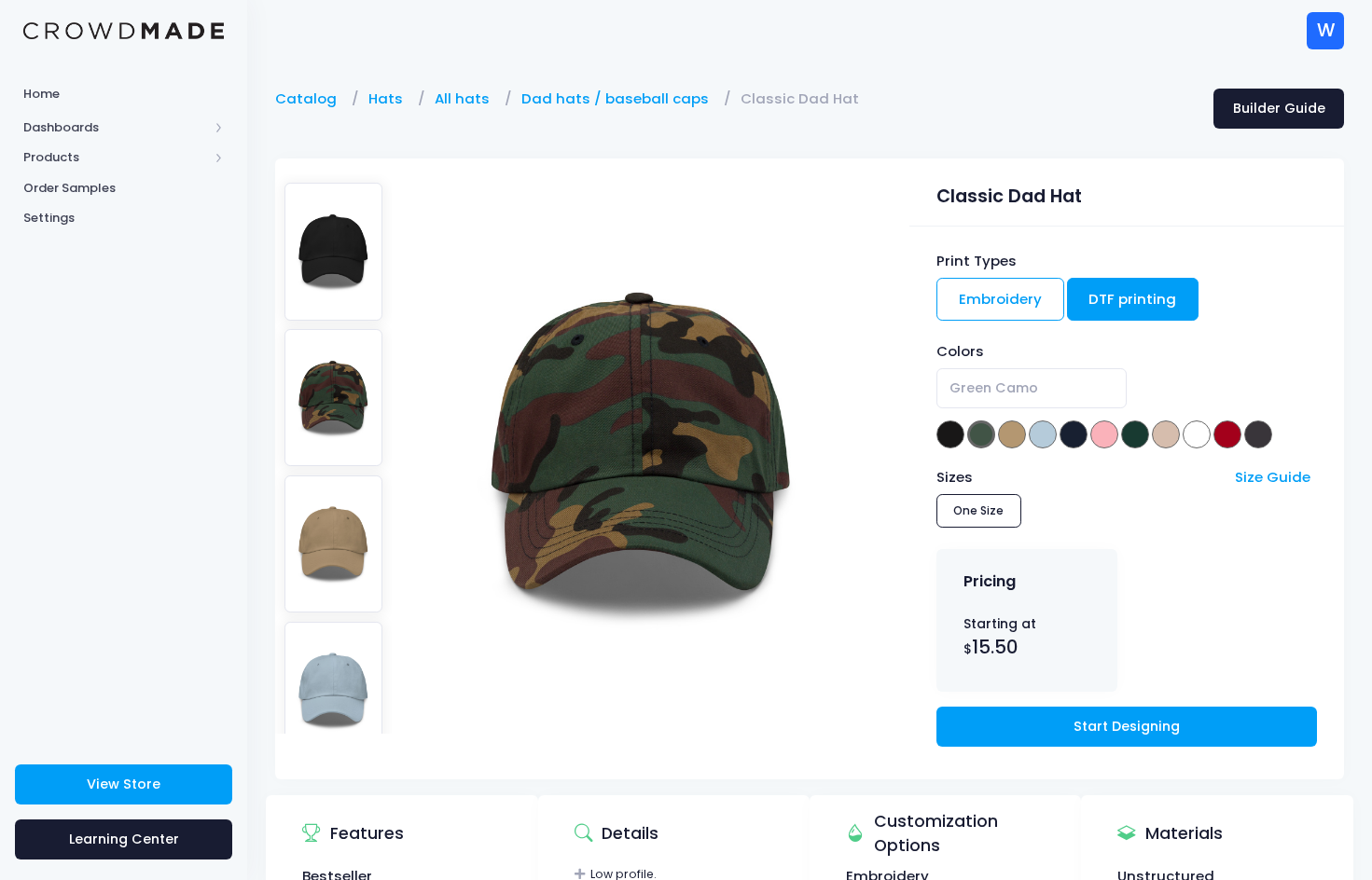
click at [321, 261] on img at bounding box center [334, 251] width 99 height 137
select select "Black"
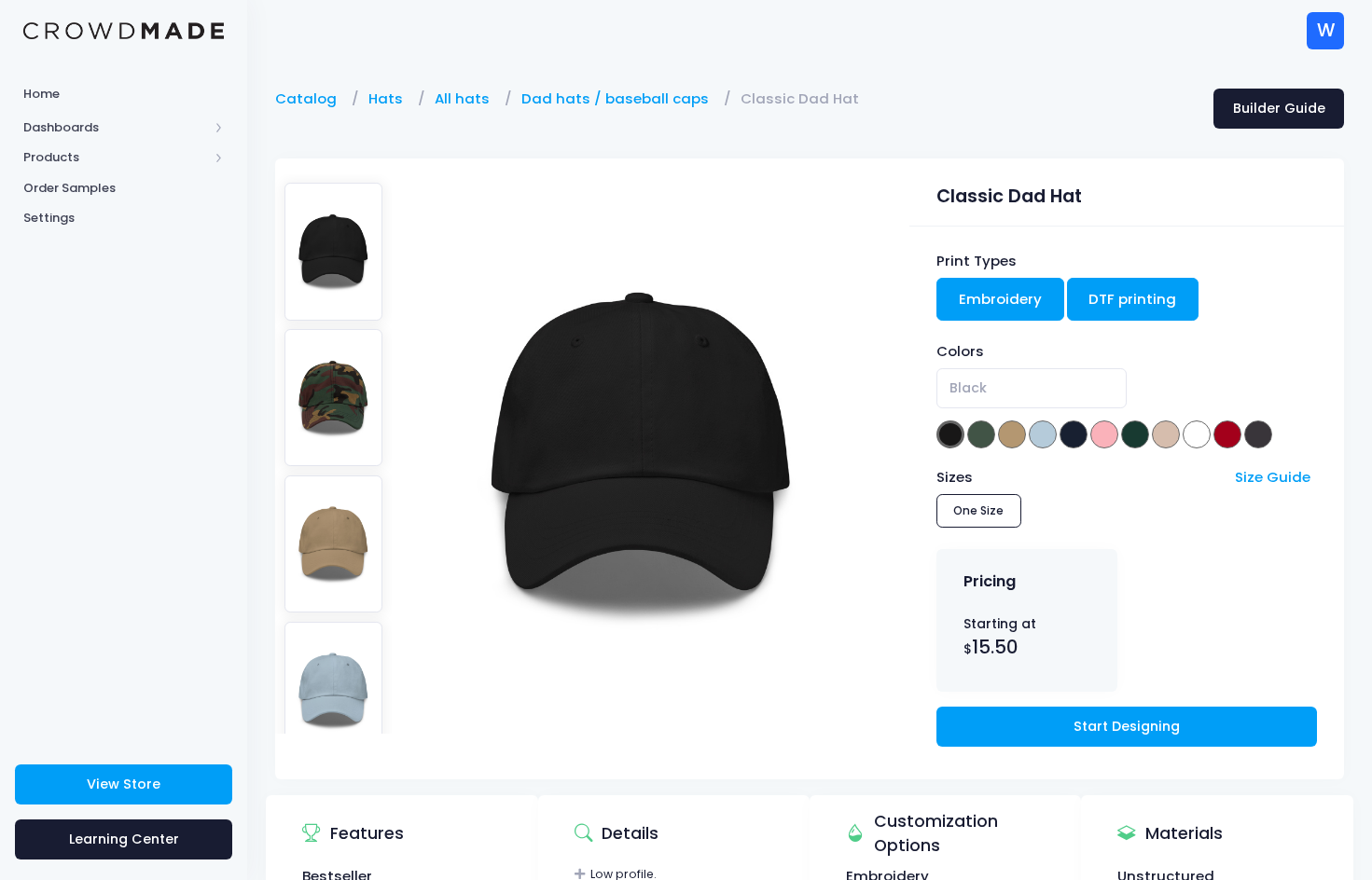
click at [1003, 304] on link "Embroidery" at bounding box center [1001, 299] width 128 height 43
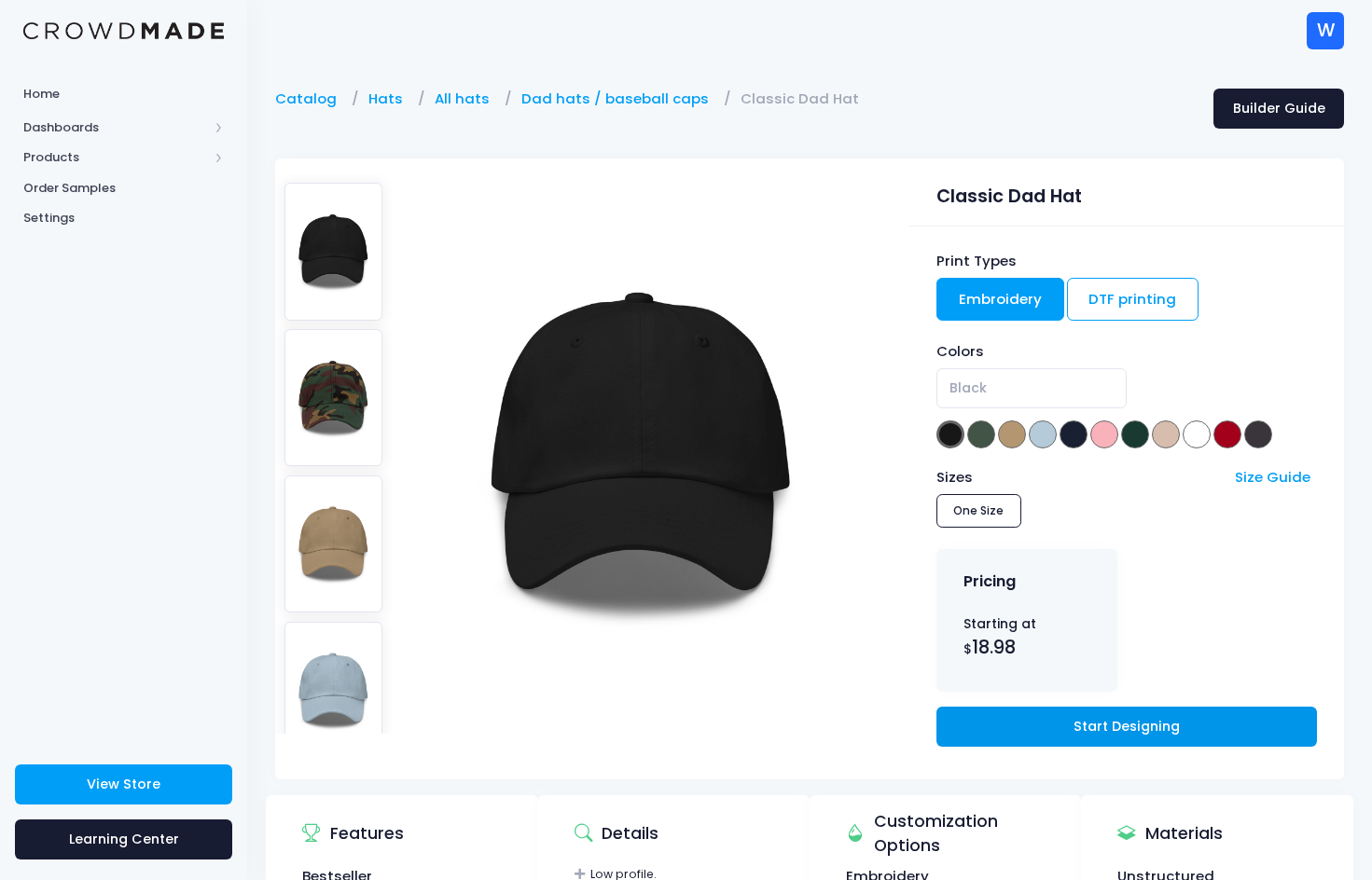
click at [1061, 726] on link "Start Designing" at bounding box center [1127, 726] width 381 height 40
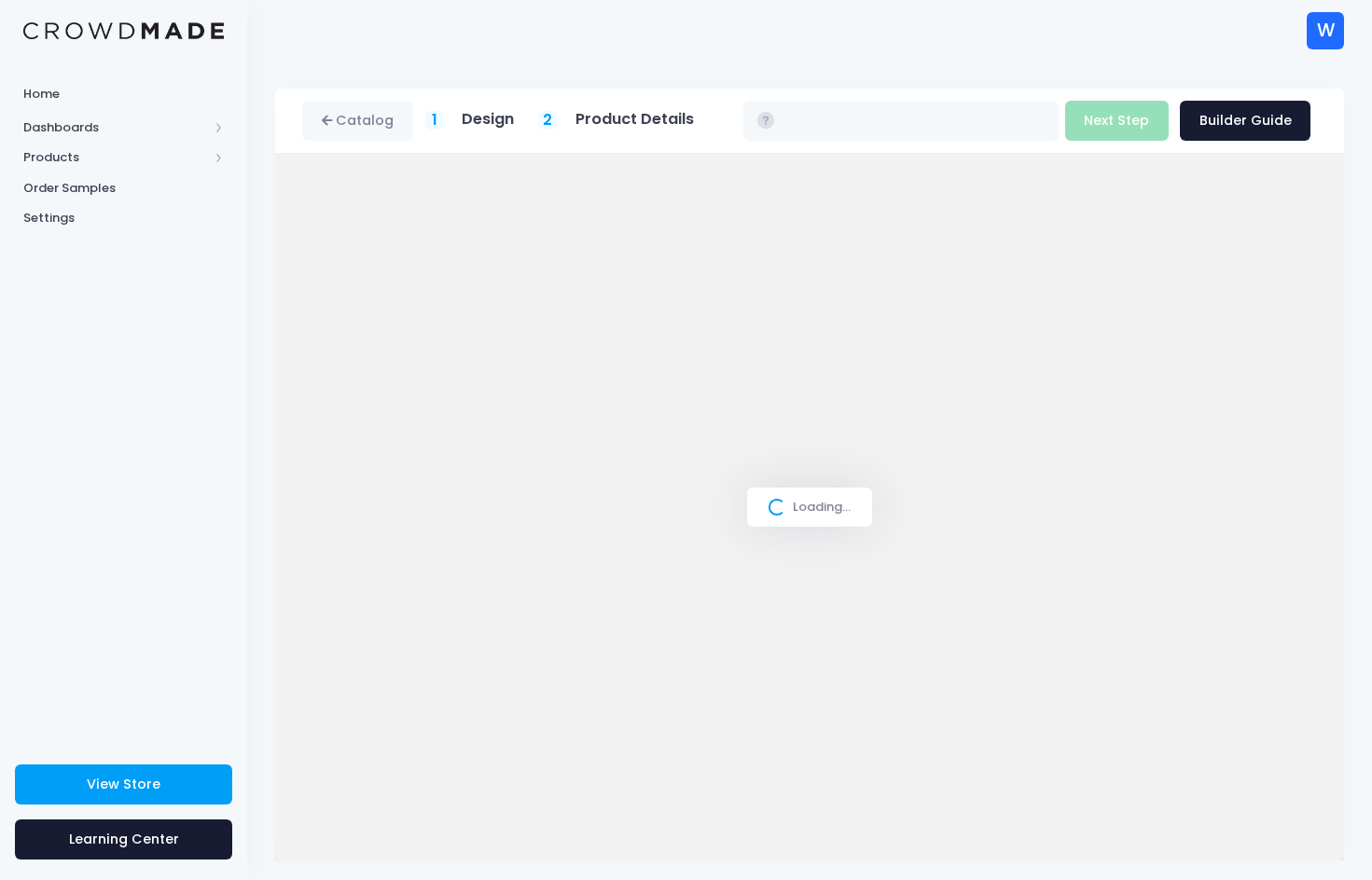
type input "$24.87"
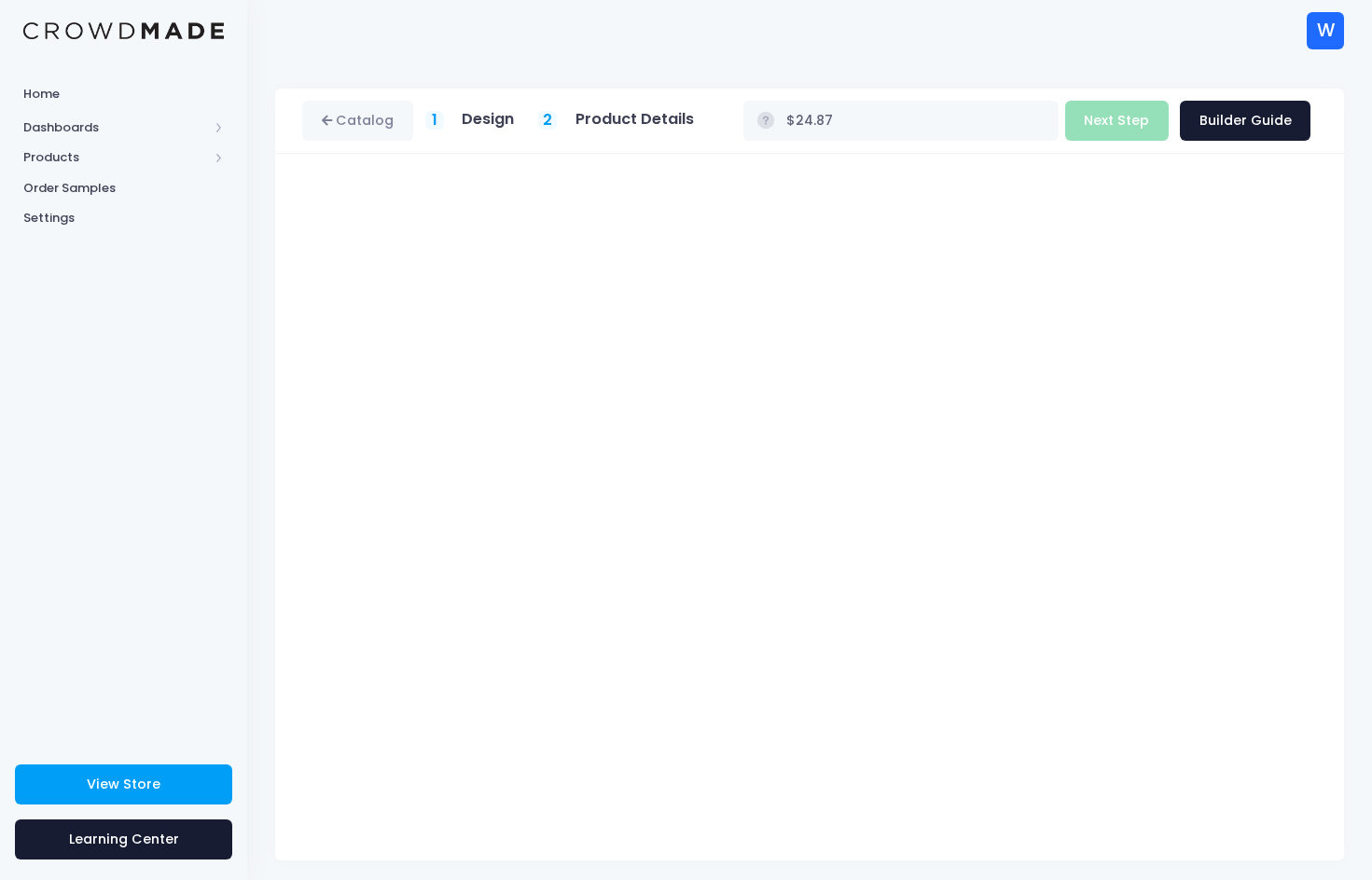
scroll to position [8, 0]
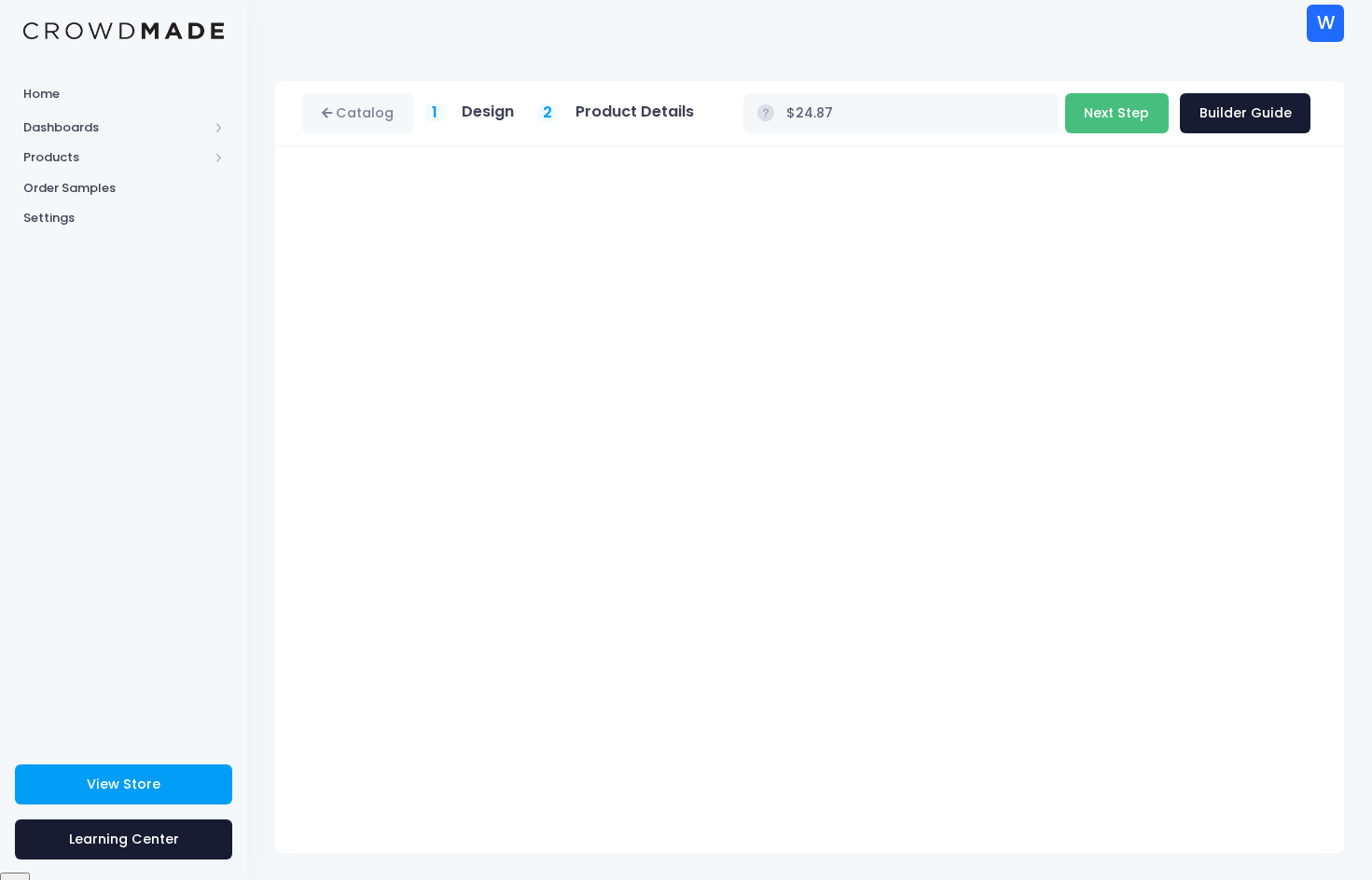
click at [1112, 115] on button "Next Step" at bounding box center [1117, 114] width 103 height 40
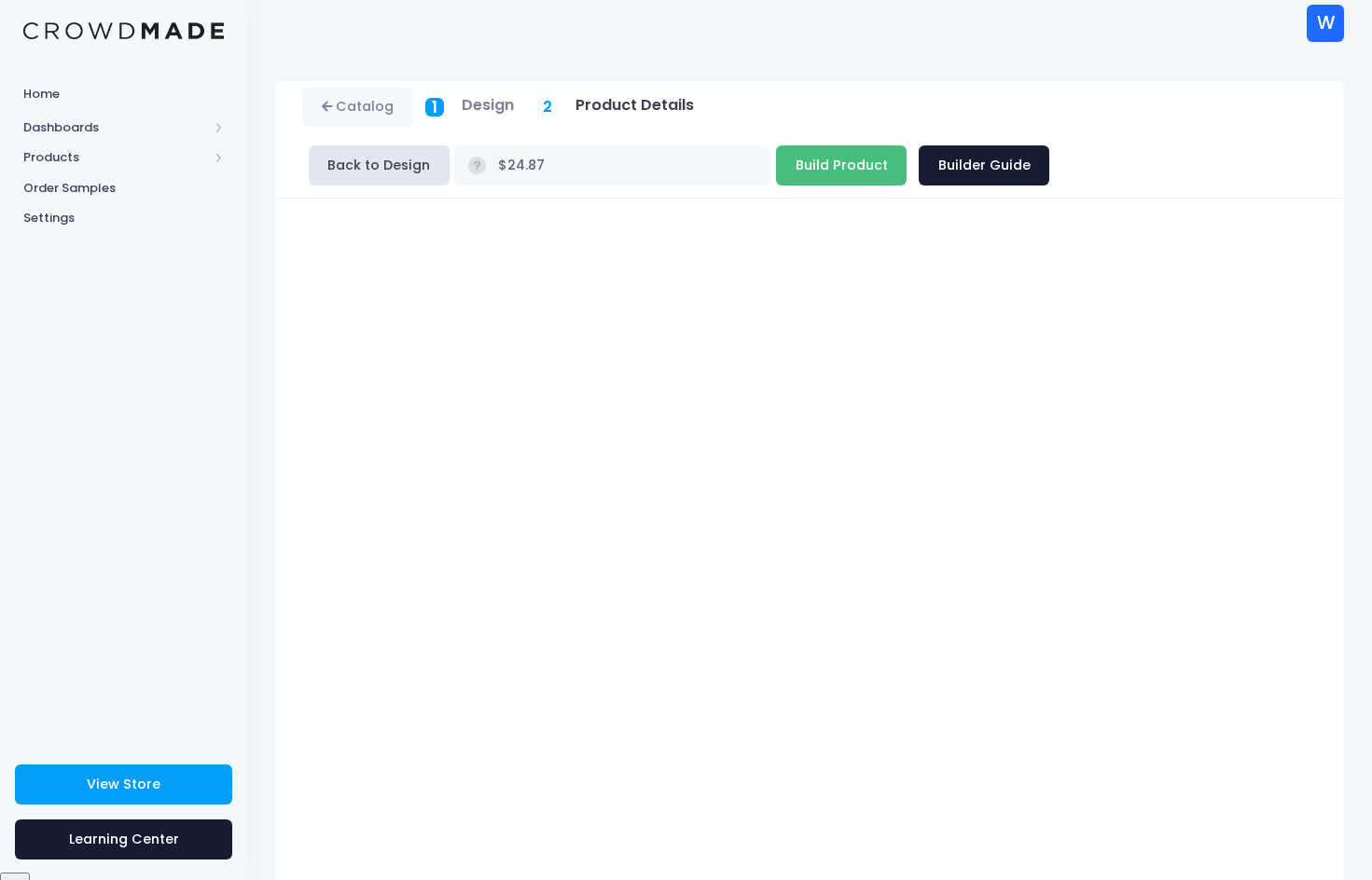
click at [776, 162] on input "Build Product" at bounding box center [841, 165] width 131 height 40
click at [776, 161] on input "Build Product" at bounding box center [841, 165] width 131 height 40
type input "Building product..."
